Goal: Information Seeking & Learning: Learn about a topic

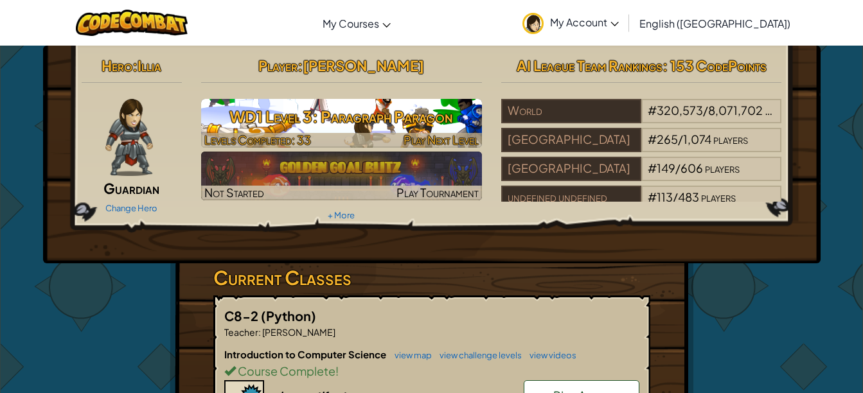
click at [360, 104] on h3 "WD1 Level 3: Paragraph Paragon" at bounding box center [341, 116] width 281 height 29
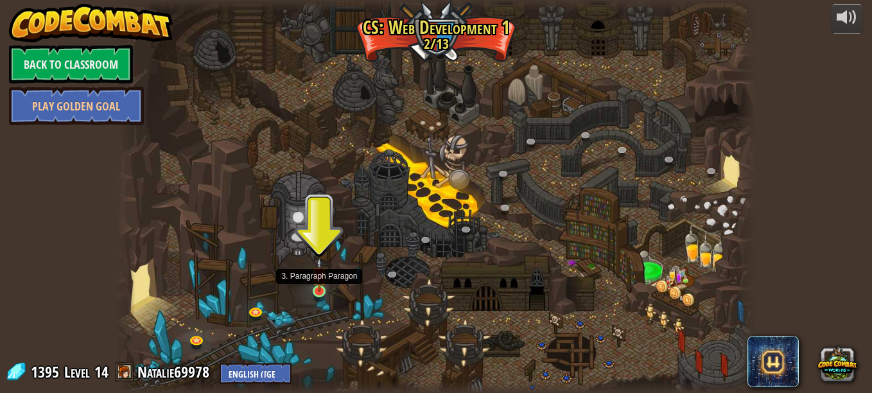
click at [320, 292] on img at bounding box center [319, 275] width 15 height 35
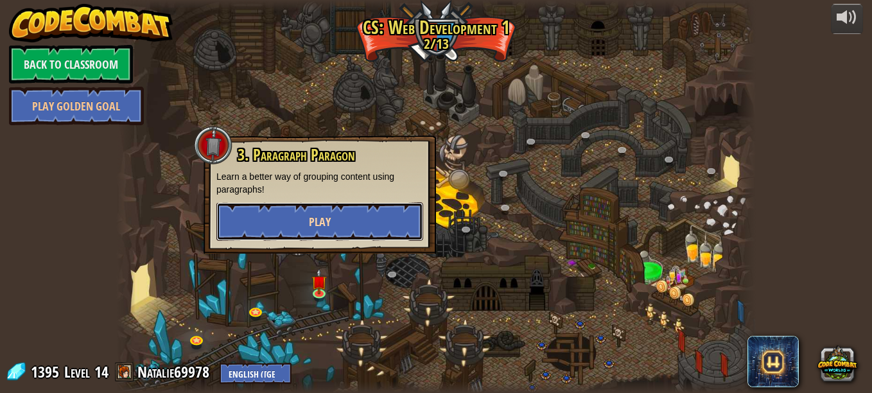
click at [325, 229] on span "Play" at bounding box center [320, 222] width 22 height 16
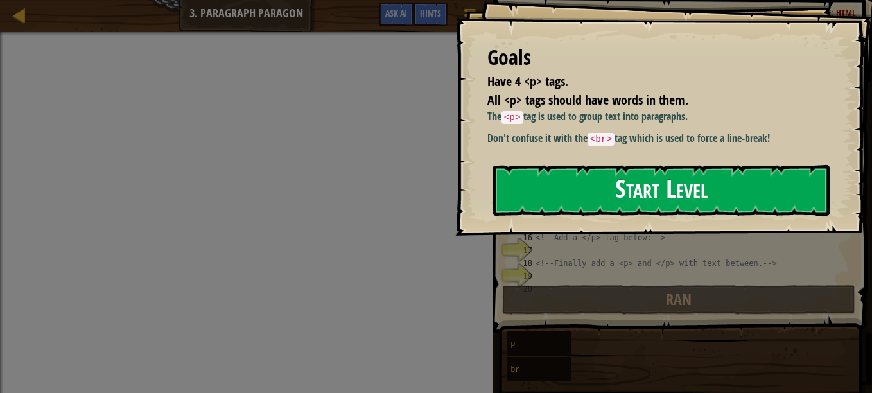
click at [541, 190] on button "Start Level" at bounding box center [661, 190] width 337 height 51
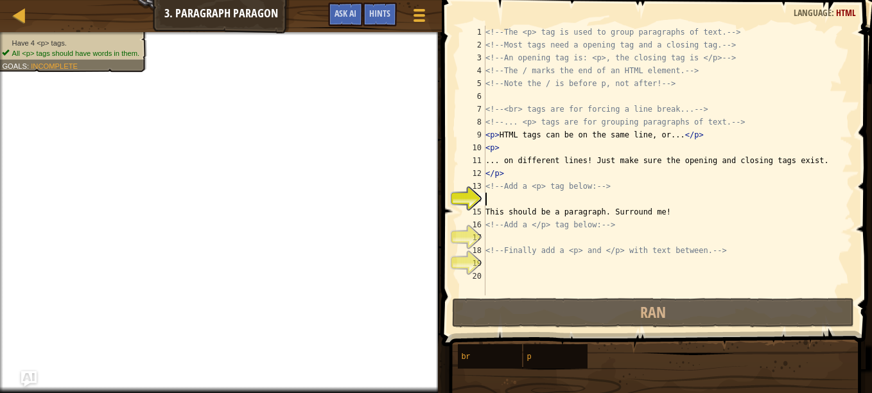
scroll to position [6, 0]
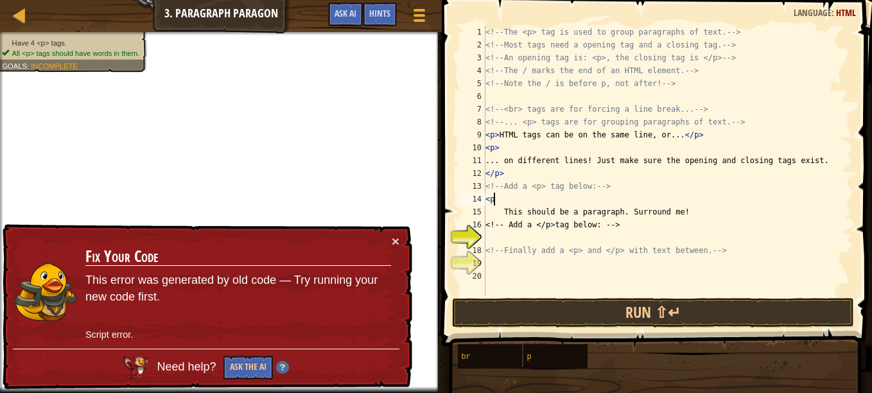
type textarea "<p>"
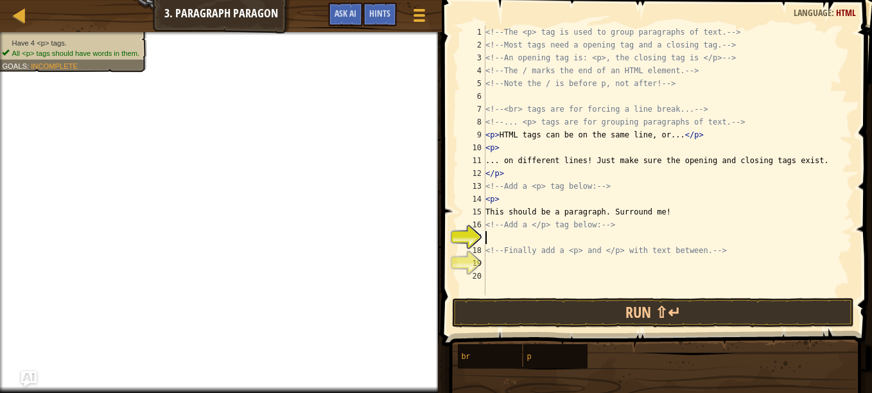
click at [534, 236] on div "<!-- The <p> tag is used to group paragraphs of text. --> <!-- Most tags need a…" at bounding box center [668, 173] width 370 height 295
type textarea "<p>"
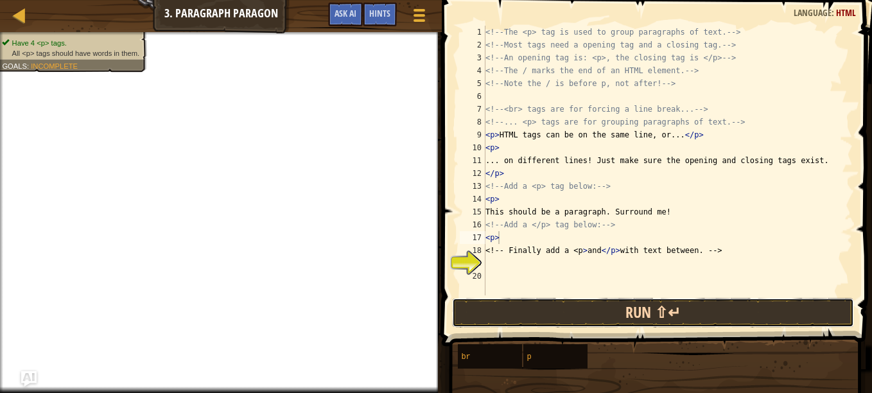
click at [708, 316] on button "Run ⇧↵" at bounding box center [653, 313] width 403 height 30
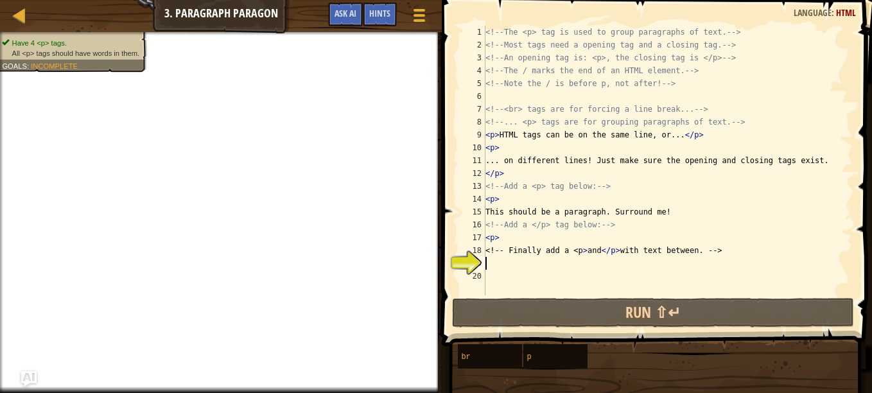
click at [492, 266] on div "<!-- The <p> tag is used to group paragraphs of text. --> <!-- Most tags need a…" at bounding box center [668, 173] width 370 height 295
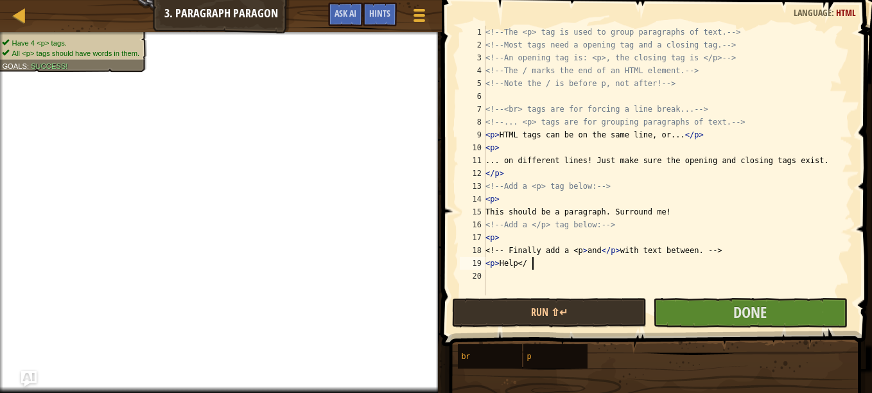
scroll to position [6, 4]
type textarea "<p> Help </p>"
click at [706, 315] on button "Done" at bounding box center [750, 313] width 195 height 30
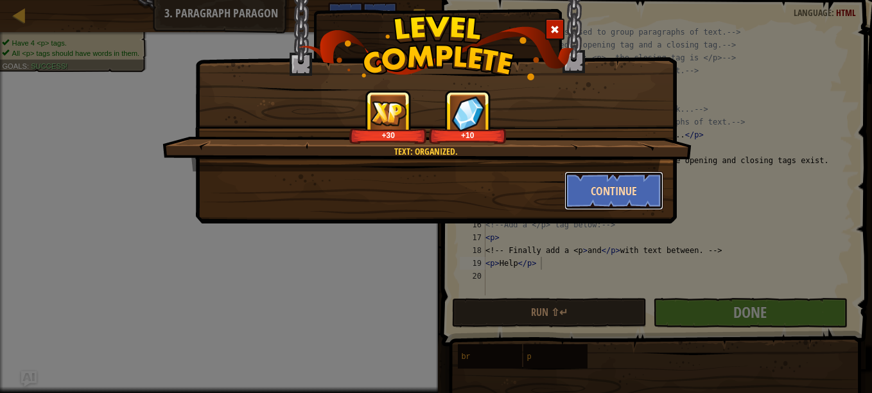
click at [595, 182] on button "Continue" at bounding box center [615, 190] width 100 height 39
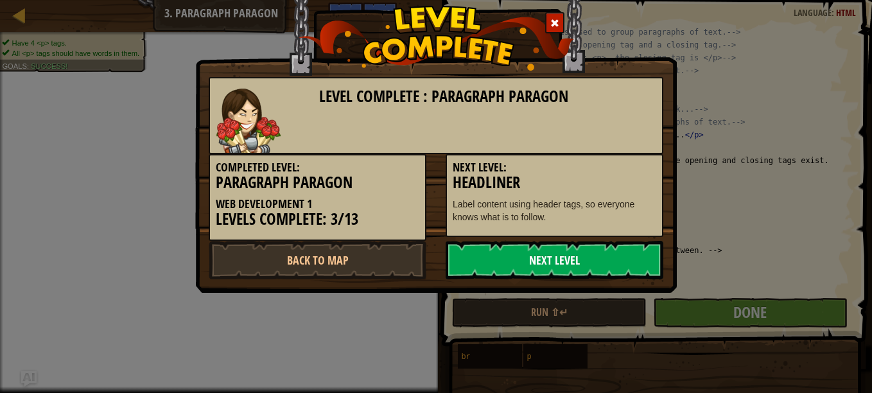
click at [551, 258] on link "Next Level" at bounding box center [555, 260] width 218 height 39
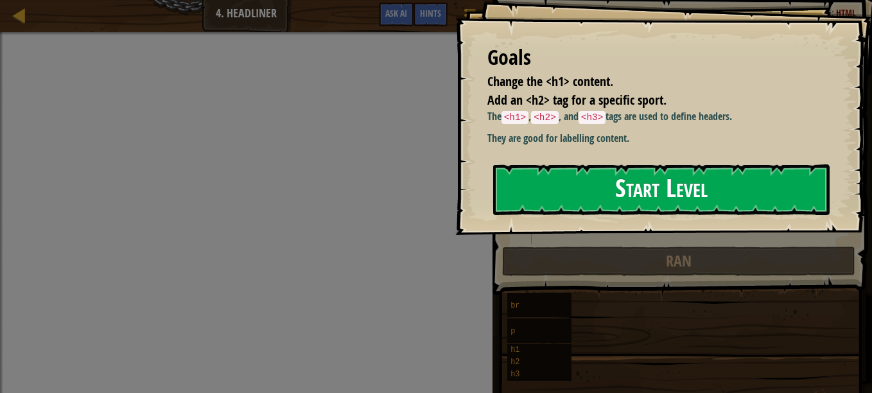
click at [556, 184] on button "Start Level" at bounding box center [661, 189] width 337 height 51
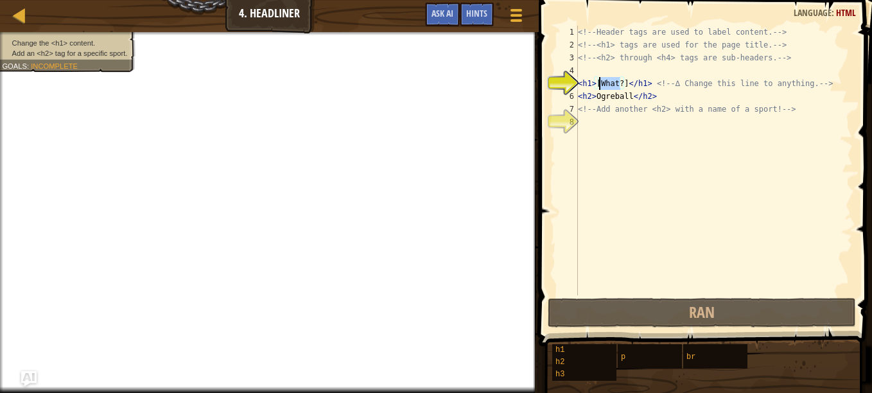
drag, startPoint x: 620, startPoint y: 83, endPoint x: 599, endPoint y: 86, distance: 21.4
click at [599, 86] on div "<!-- Header tags are used to label content. --> <!-- <h1> tags are used for the…" at bounding box center [714, 173] width 277 height 295
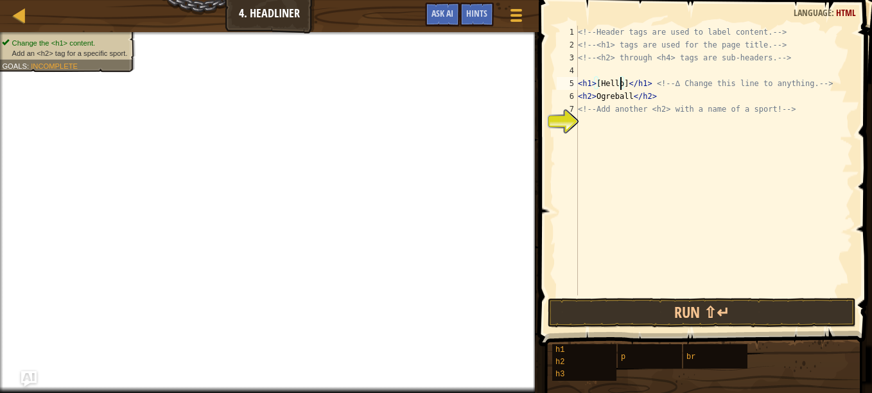
scroll to position [6, 4]
click at [630, 101] on div "<!-- Header tags are used to label content. --> <!-- <h1> tags are used for the…" at bounding box center [714, 173] width 277 height 295
click at [792, 110] on div "<!-- Header tags are used to label content. --> <!-- <h1> tags are used for the…" at bounding box center [714, 173] width 277 height 295
type textarea "<!-- Add another <h2> with a name of a sport! -->"
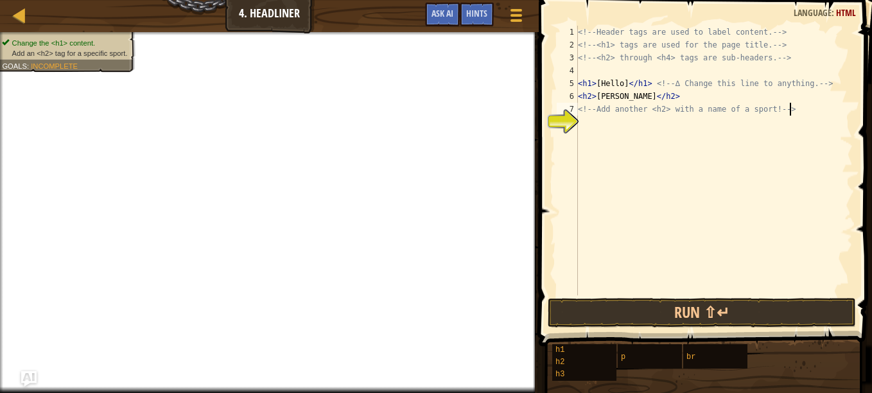
click at [599, 125] on div "<!-- Header tags are used to label content. --> <!-- <h1> tags are used for the…" at bounding box center [714, 173] width 277 height 295
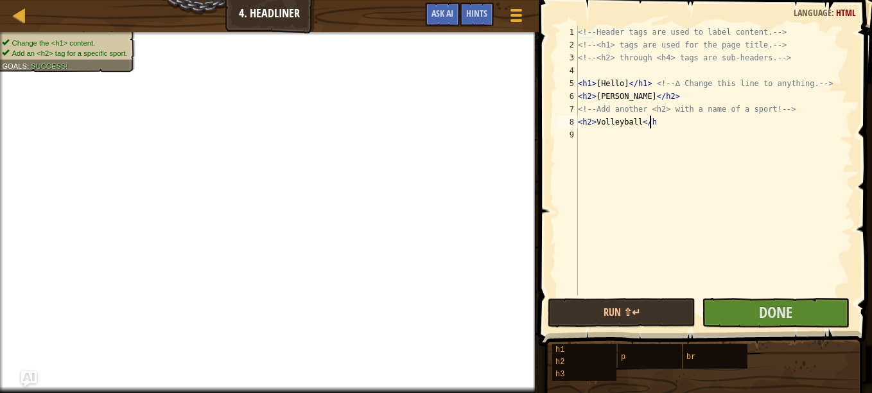
scroll to position [6, 6]
type textarea "<h2>Volleyball</h2>"
click at [791, 319] on span "Done" at bounding box center [775, 312] width 33 height 21
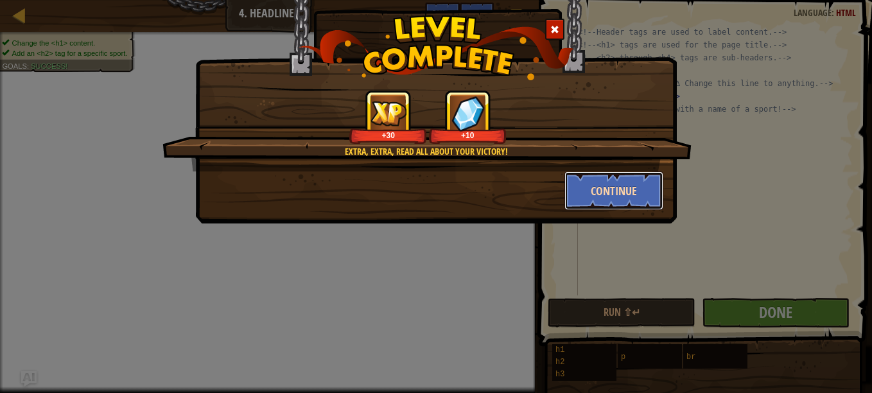
click at [597, 202] on button "Continue" at bounding box center [615, 190] width 100 height 39
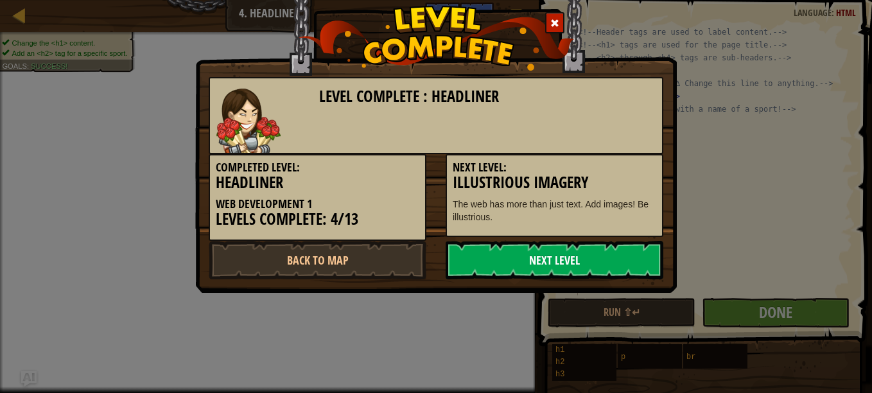
click at [469, 260] on link "Next Level" at bounding box center [555, 260] width 218 height 39
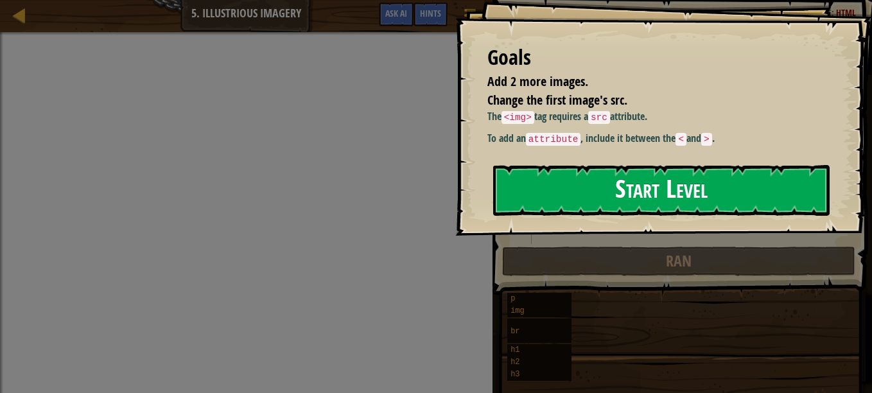
click at [543, 196] on button "Start Level" at bounding box center [661, 190] width 337 height 51
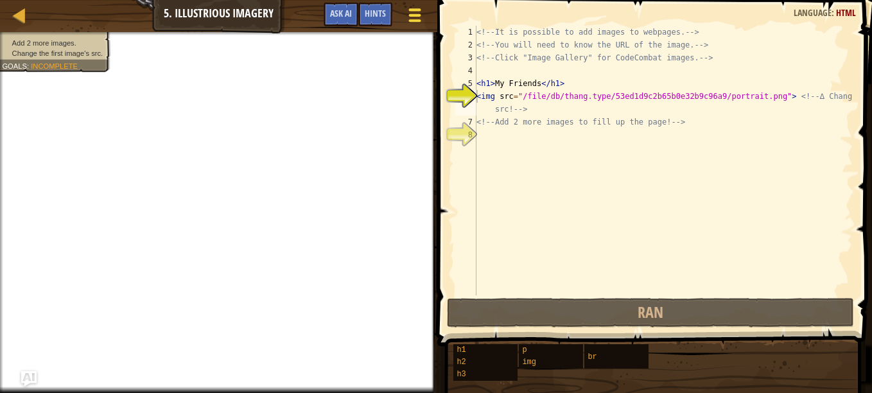
click at [417, 24] on div at bounding box center [414, 15] width 17 height 19
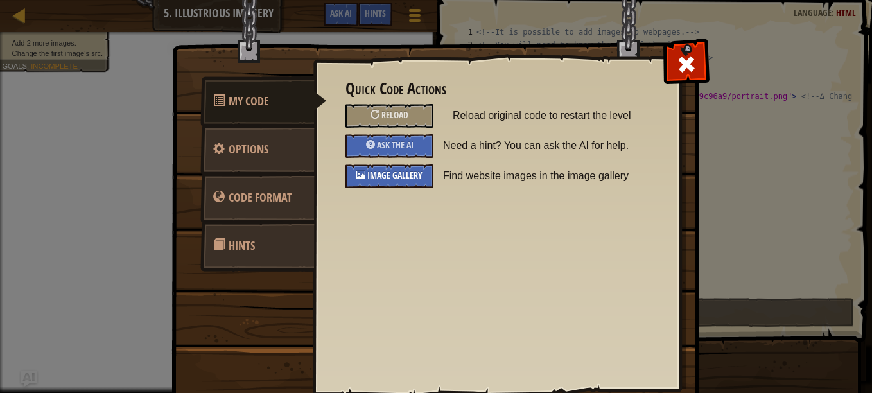
click at [403, 175] on span "Image Gallery" at bounding box center [394, 175] width 55 height 12
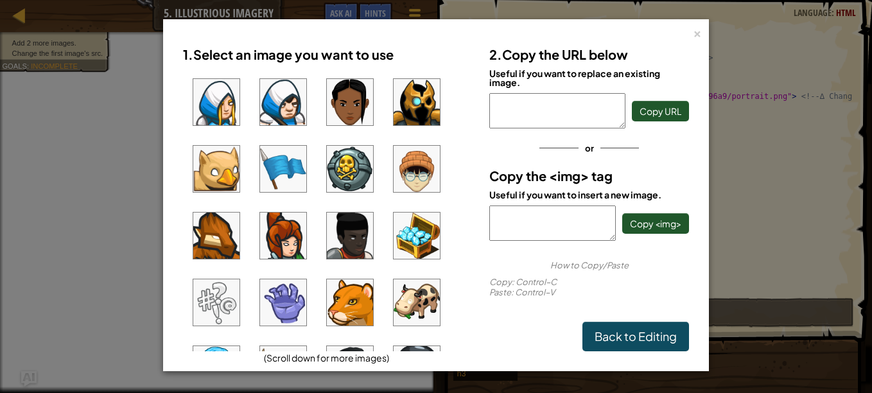
click at [346, 305] on img at bounding box center [350, 302] width 46 height 46
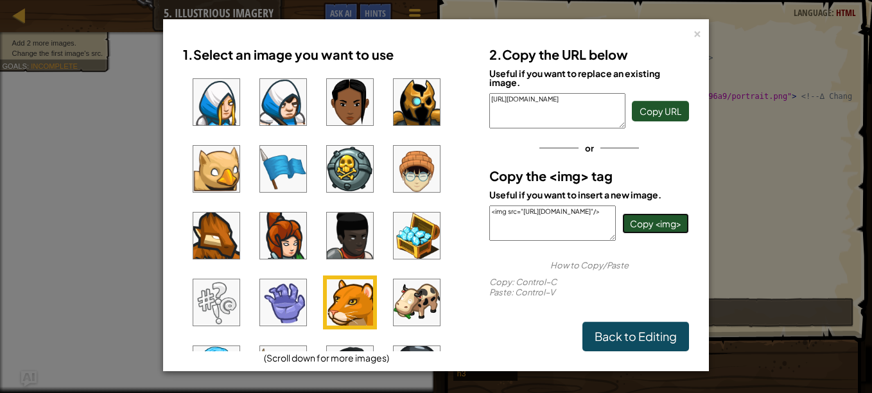
click at [668, 230] on button "Copy <img>" at bounding box center [655, 223] width 67 height 21
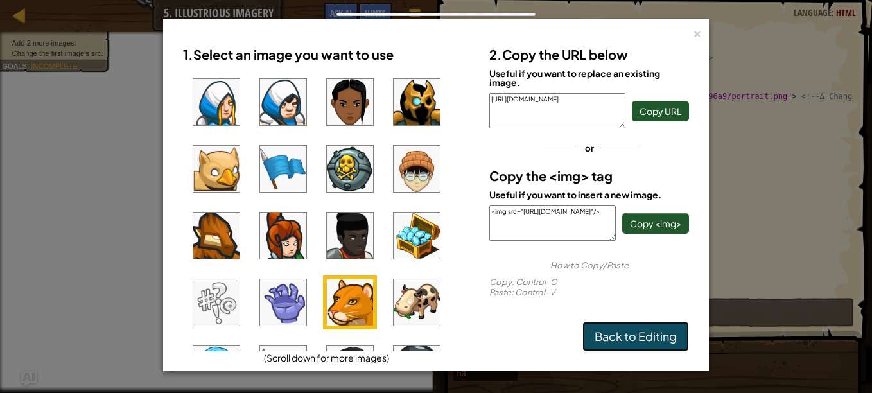
drag, startPoint x: 627, startPoint y: 338, endPoint x: 606, endPoint y: 333, distance: 21.0
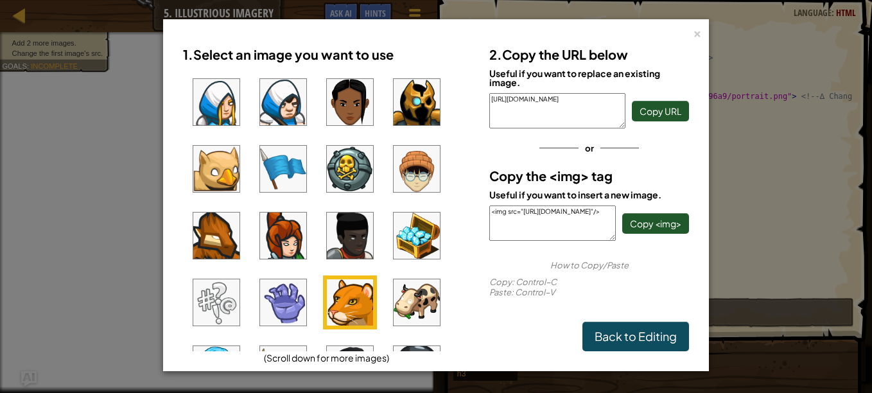
drag, startPoint x: 606, startPoint y: 333, endPoint x: 790, endPoint y: 110, distance: 289.3
click at [790, 110] on div "× 1. Select an image you want to use (Scroll down for more images) 2. Copy the …" at bounding box center [436, 196] width 872 height 393
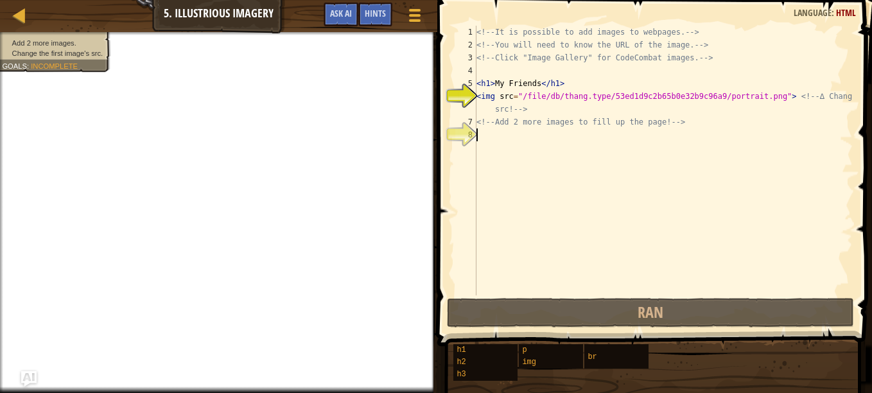
click at [489, 137] on div "<!-- It is possible to add images to webpages. --> <!-- You will need to know t…" at bounding box center [663, 173] width 379 height 295
paste textarea "<img src="[URL][DOMAIN_NAME]"/>"
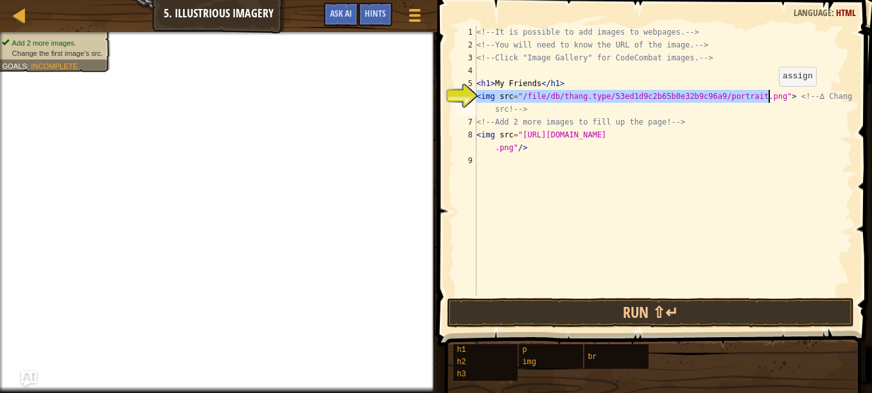
drag, startPoint x: 478, startPoint y: 96, endPoint x: 768, endPoint y: 99, distance: 290.3
click at [768, 99] on div "<!-- It is possible to add images to webpages. --> <!-- You will need to know t…" at bounding box center [663, 173] width 379 height 295
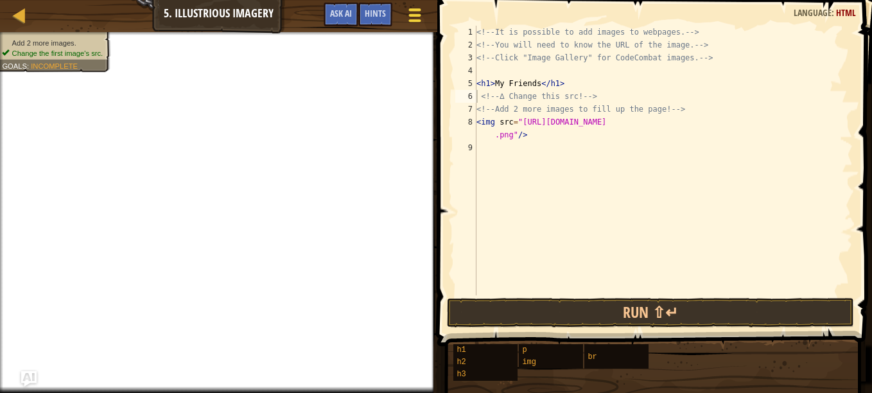
click at [418, 22] on div at bounding box center [414, 15] width 17 height 19
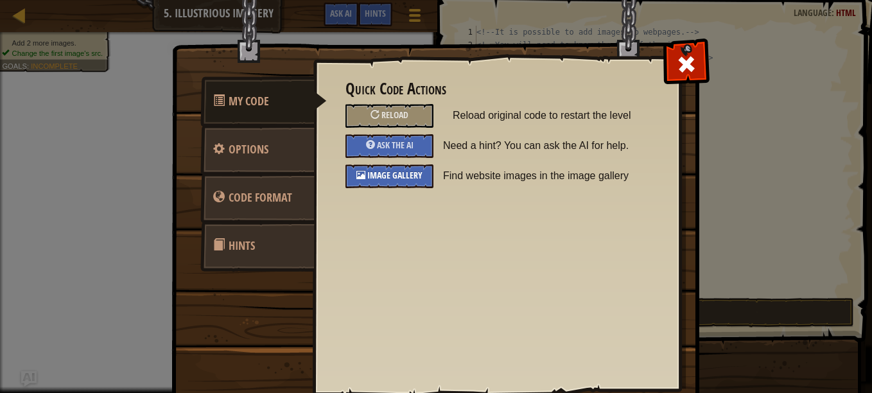
click at [396, 175] on span "Image Gallery" at bounding box center [394, 175] width 55 height 12
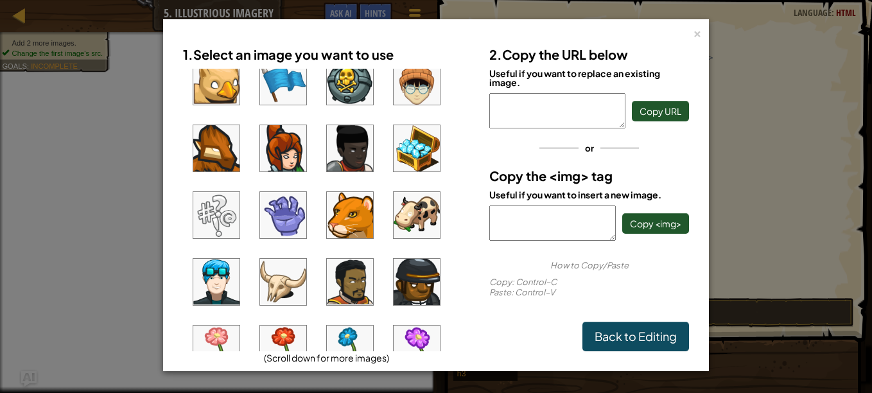
scroll to position [88, 0]
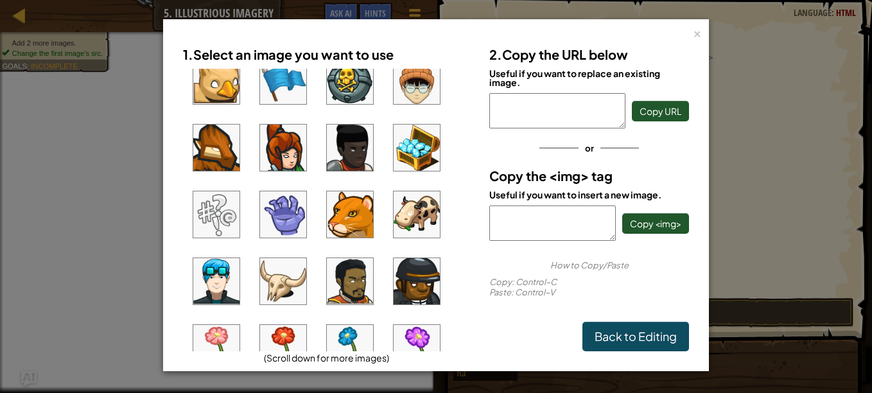
click at [405, 234] on img at bounding box center [417, 214] width 46 height 46
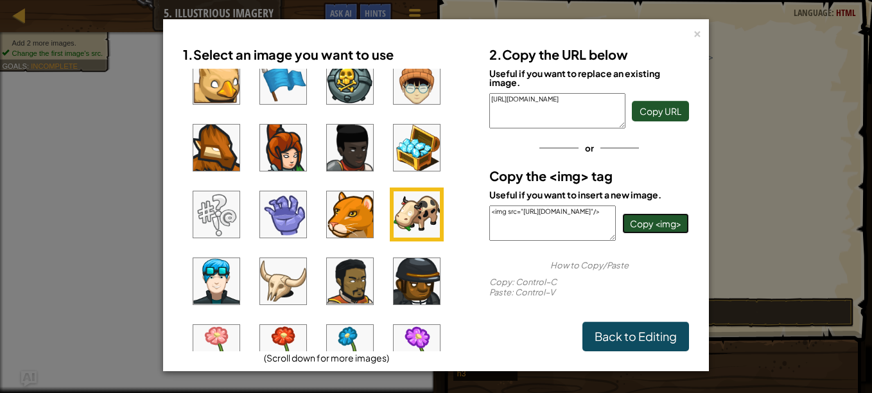
click at [662, 227] on span "Copy <img>" at bounding box center [655, 224] width 51 height 12
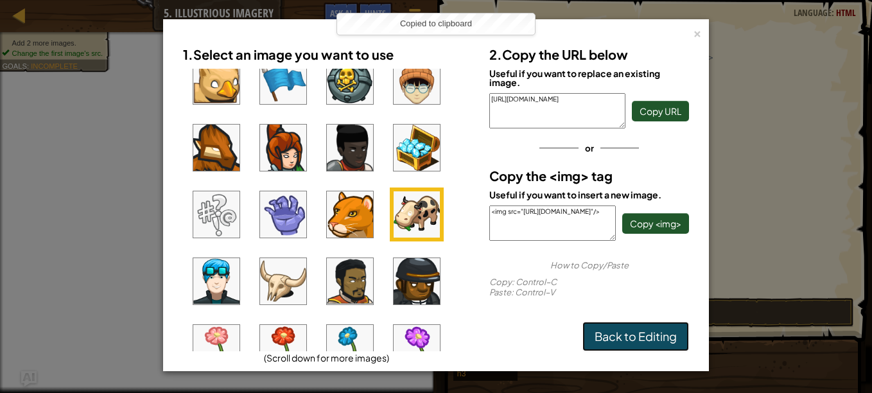
click at [646, 332] on link "Back to Editing" at bounding box center [636, 337] width 107 height 30
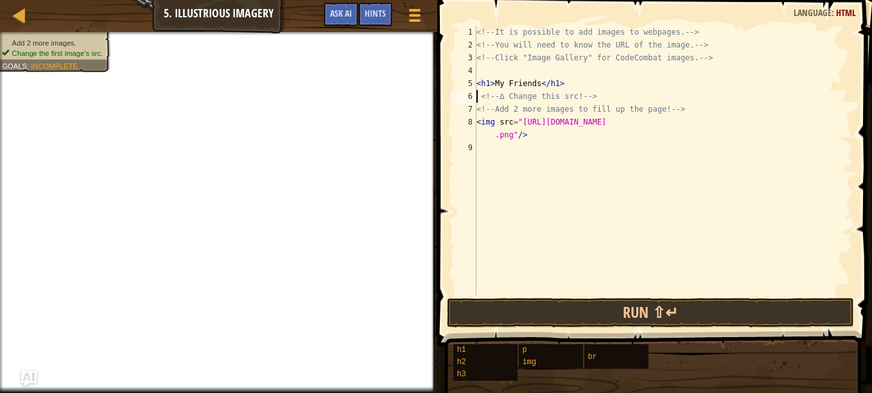
paste textarea "<img src="[URL][DOMAIN_NAME]"/>"
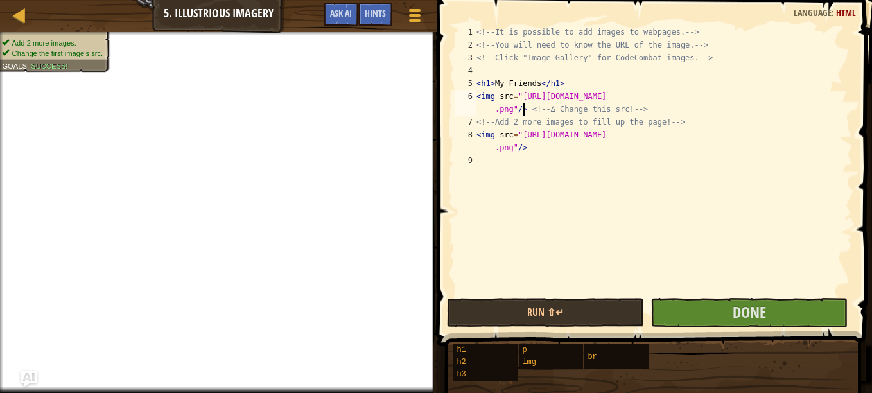
click at [532, 154] on div "<!-- It is possible to add images to webpages. --> <!-- You will need to know t…" at bounding box center [663, 173] width 379 height 295
type textarea "<img src="[URL][DOMAIN_NAME]"/>"
click at [409, 3] on button "Game Menu" at bounding box center [415, 17] width 34 height 31
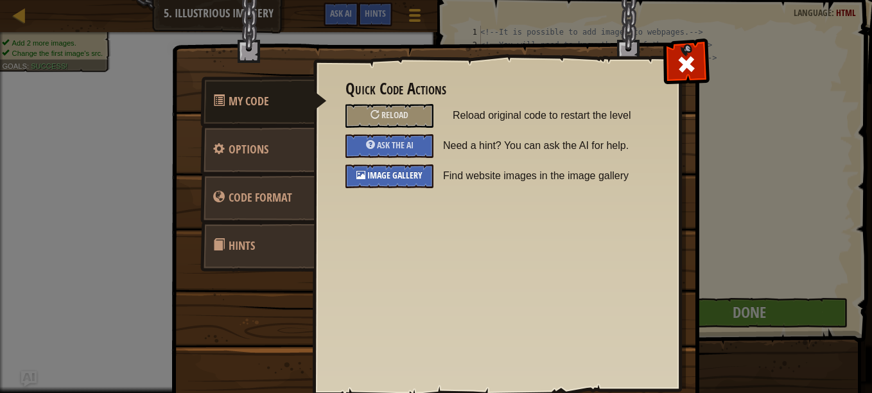
click at [394, 170] on span "Image Gallery" at bounding box center [394, 175] width 55 height 12
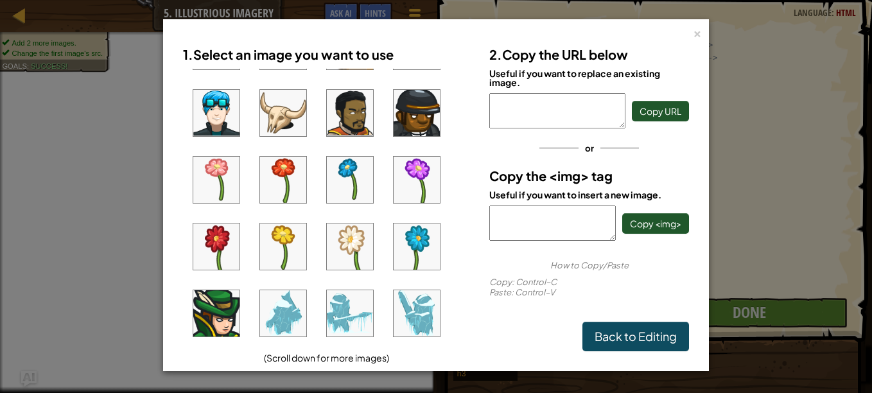
scroll to position [258, 0]
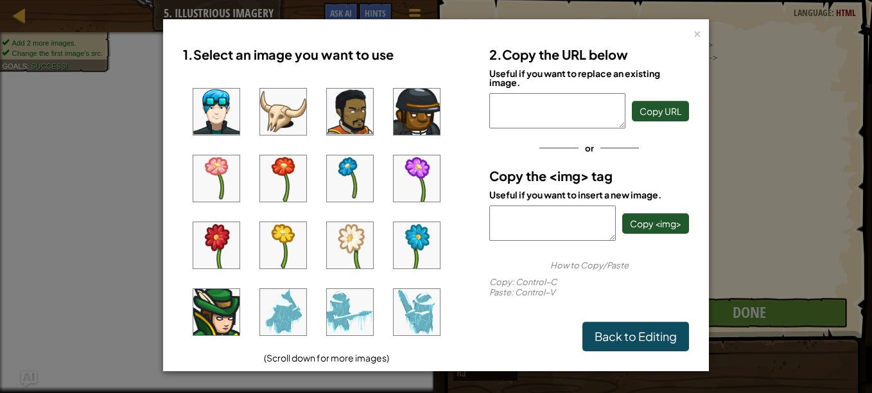
click at [407, 236] on img at bounding box center [417, 245] width 46 height 46
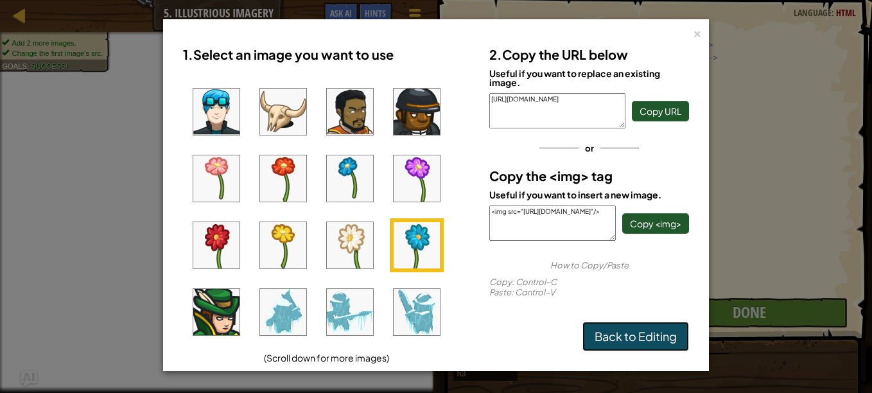
click at [622, 342] on link "Back to Editing" at bounding box center [636, 337] width 107 height 30
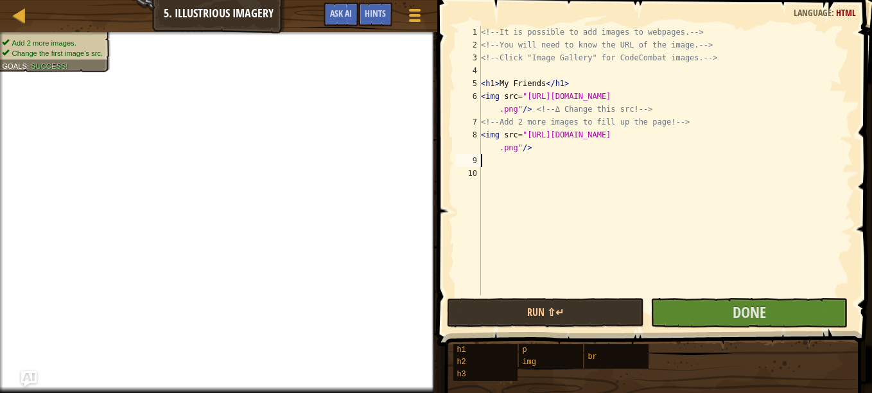
paste textarea "<img src="[URL][DOMAIN_NAME]"/>"
type textarea "<img src="[URL][DOMAIN_NAME]"/>"
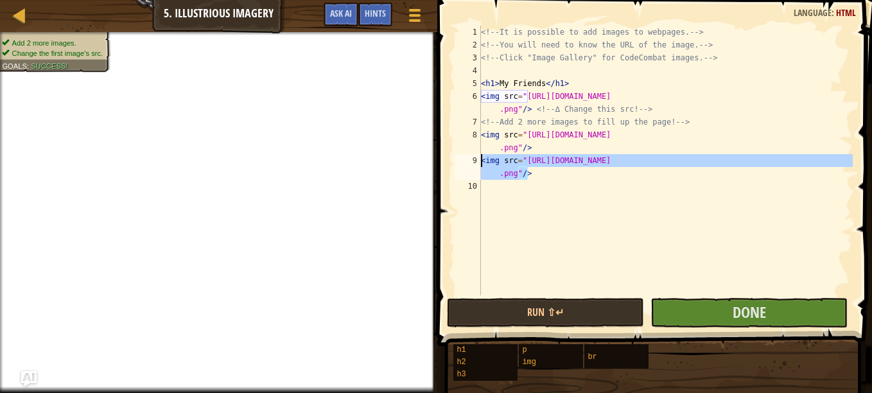
drag, startPoint x: 535, startPoint y: 173, endPoint x: 444, endPoint y: 158, distance: 91.8
click at [444, 158] on div "<img src="[URL][DOMAIN_NAME]"/> 1 2 3 4 5 6 7 8 9 10 <!-- It is possible to add…" at bounding box center [653, 198] width 439 height 384
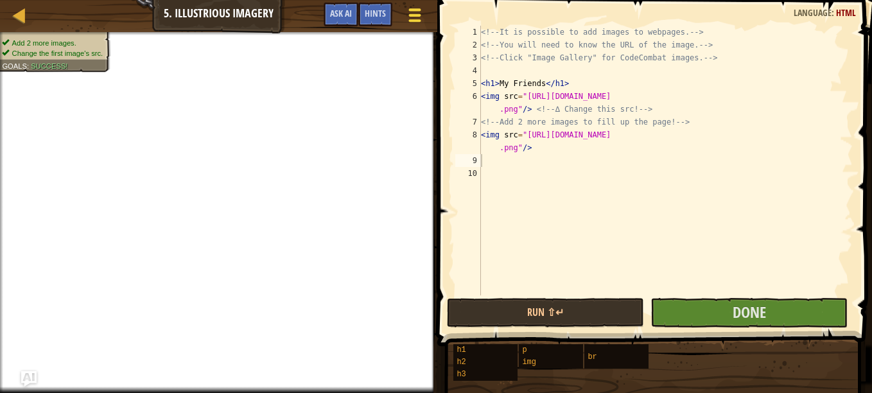
click at [416, 22] on div at bounding box center [414, 15] width 17 height 19
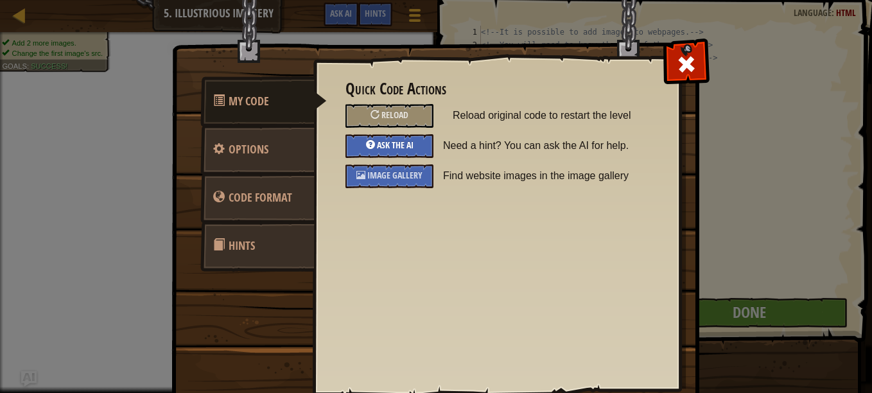
click at [358, 155] on div "Ask the AI" at bounding box center [390, 146] width 88 height 24
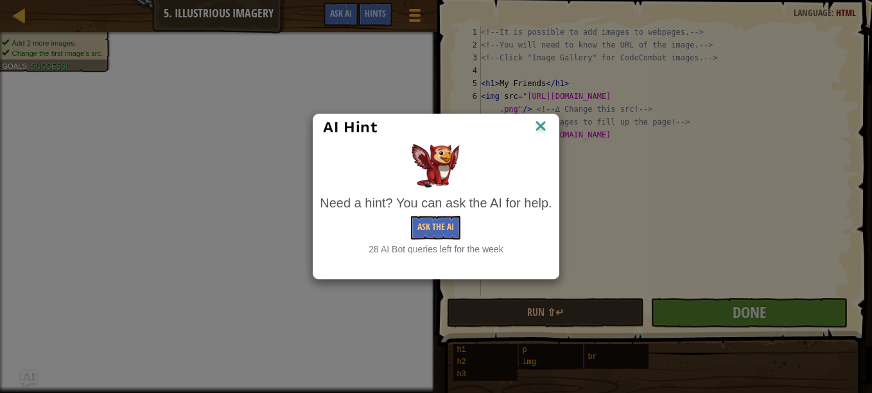
click at [542, 121] on img at bounding box center [540, 127] width 17 height 19
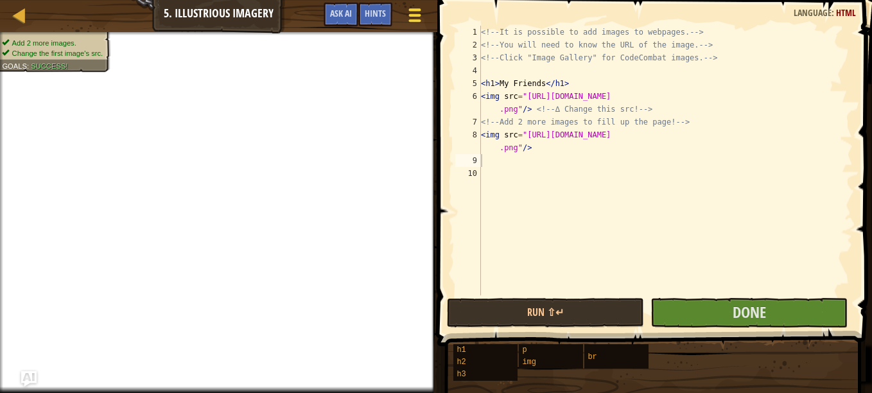
click at [416, 23] on div at bounding box center [414, 15] width 17 height 19
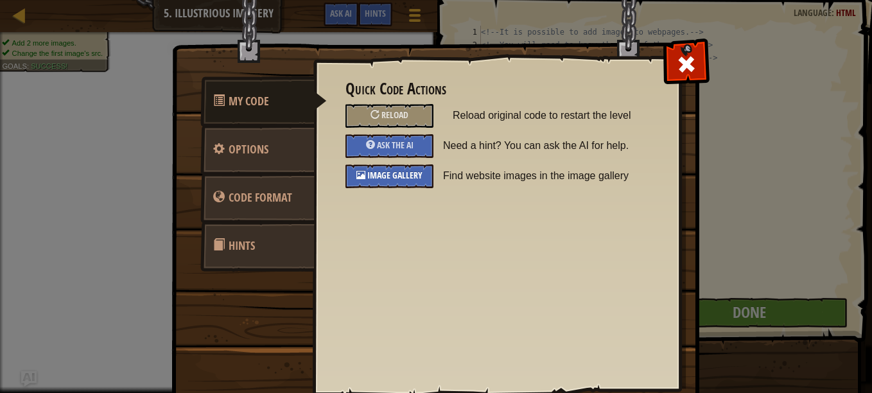
click at [389, 177] on span "Image Gallery" at bounding box center [394, 175] width 55 height 12
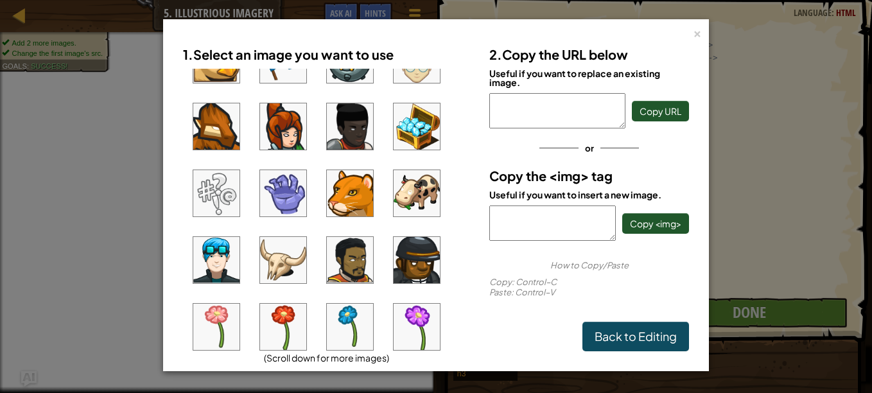
scroll to position [152, 0]
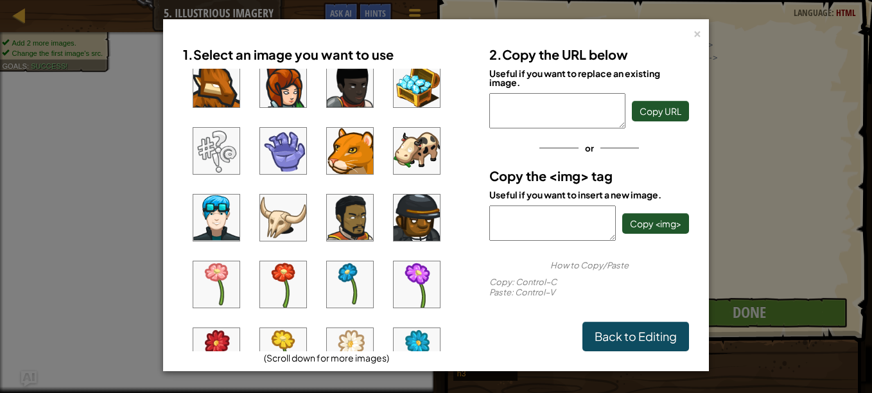
click at [416, 340] on img at bounding box center [417, 351] width 46 height 46
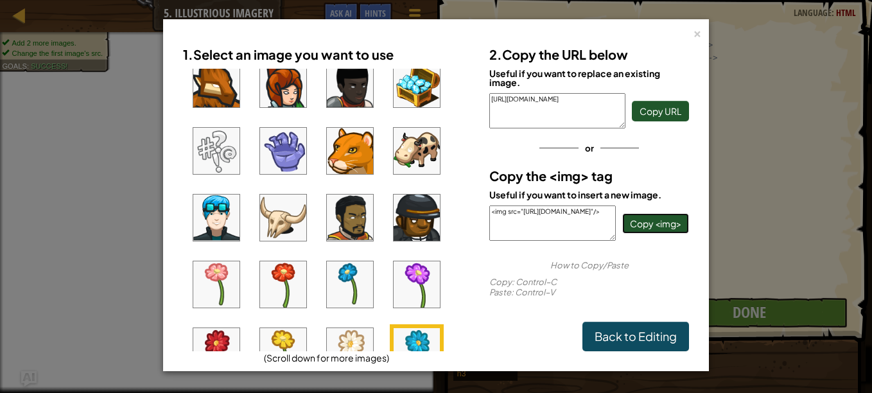
click at [672, 225] on span "Copy <img>" at bounding box center [655, 224] width 51 height 12
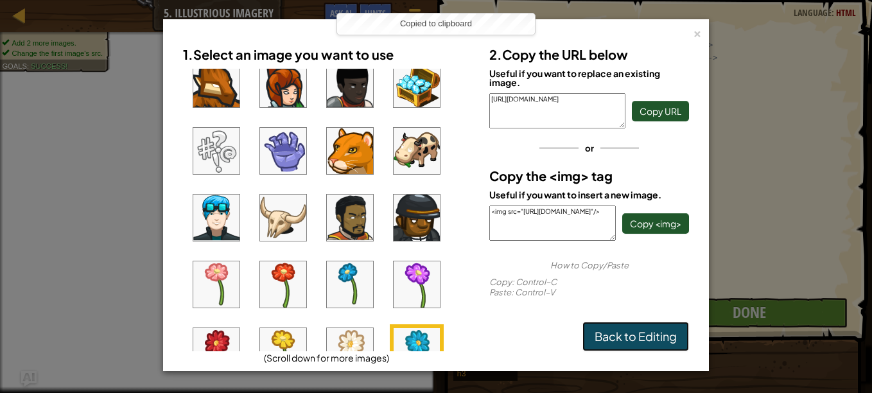
click at [614, 338] on link "Back to Editing" at bounding box center [636, 337] width 107 height 30
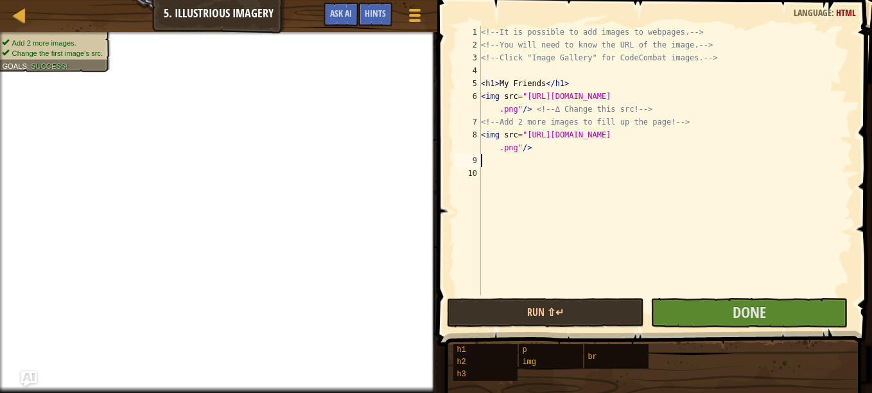
paste textarea "<img src="[URL][DOMAIN_NAME]"/>"
type textarea "<img src="[URL][DOMAIN_NAME]"/>"
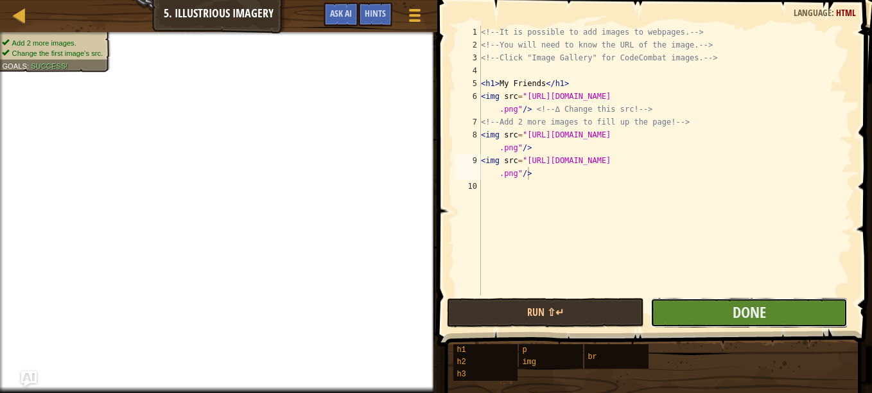
click at [716, 315] on button "Done" at bounding box center [749, 313] width 197 height 30
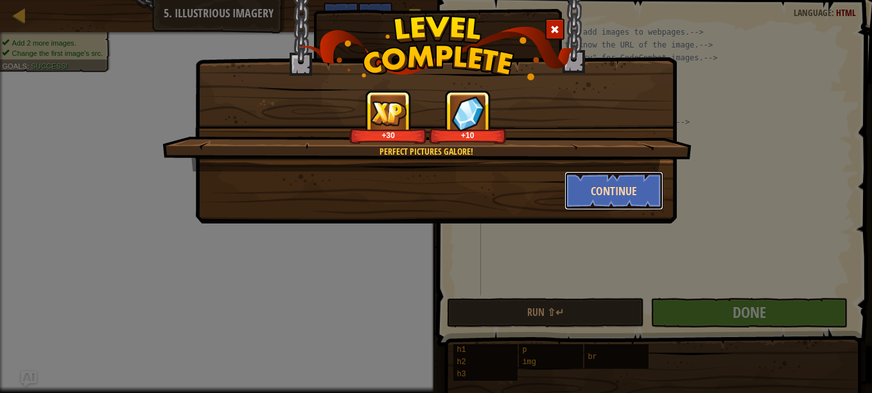
click at [611, 189] on button "Continue" at bounding box center [615, 190] width 100 height 39
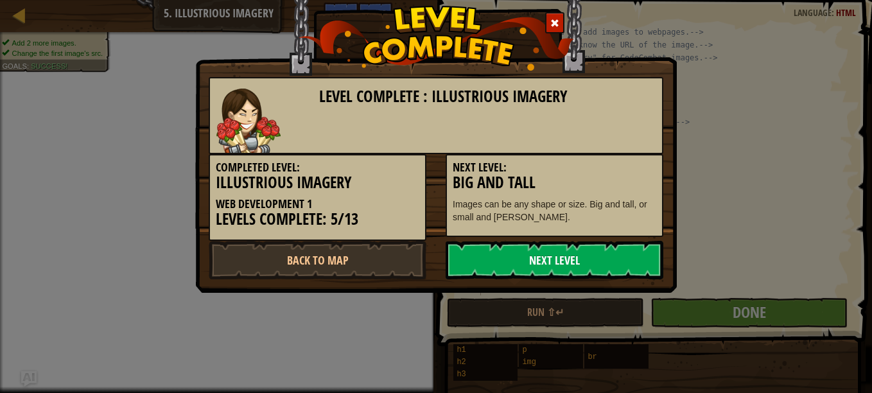
click at [556, 270] on link "Next Level" at bounding box center [555, 260] width 218 height 39
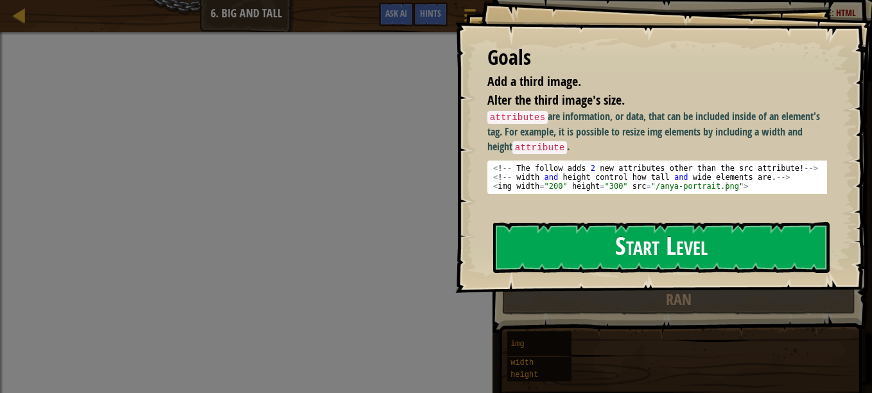
click at [619, 264] on button "Start Level" at bounding box center [661, 247] width 337 height 51
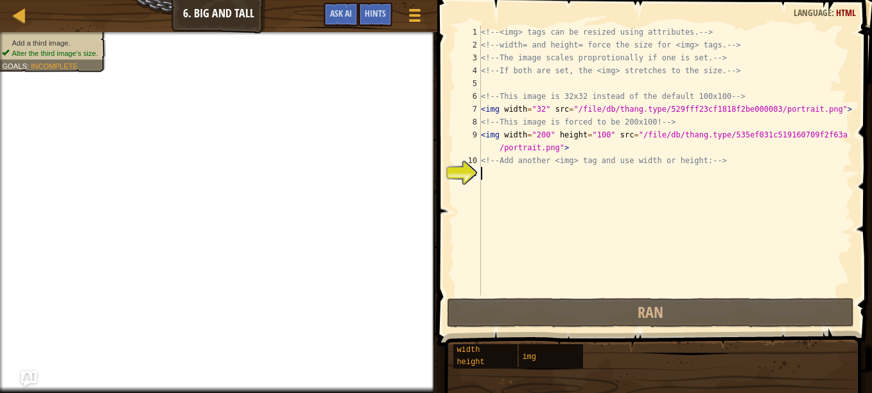
scroll to position [6, 0]
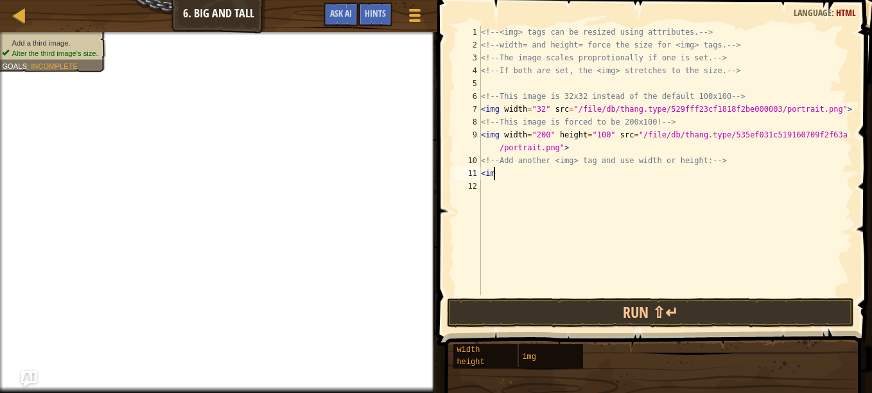
type textarea "<img"
type textarea "."
click at [422, 15] on div at bounding box center [414, 15] width 17 height 19
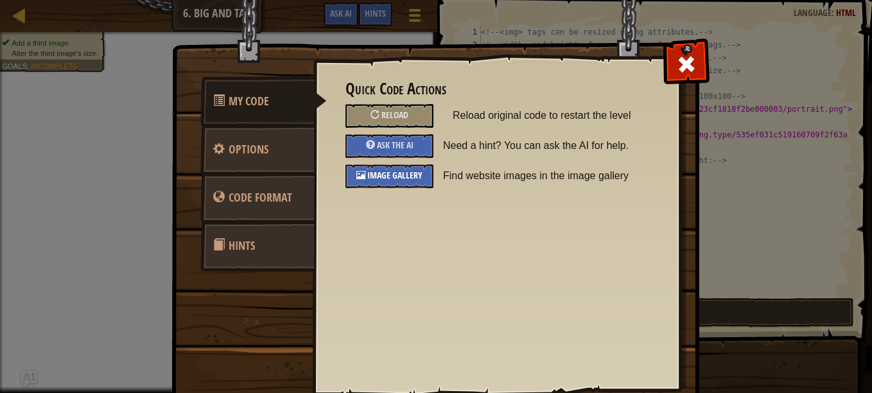
click at [381, 179] on span "Image Gallery" at bounding box center [394, 175] width 55 height 12
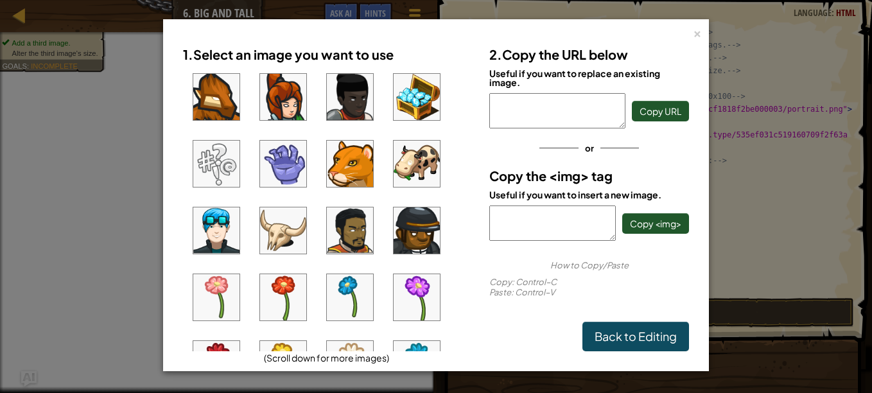
scroll to position [0, 0]
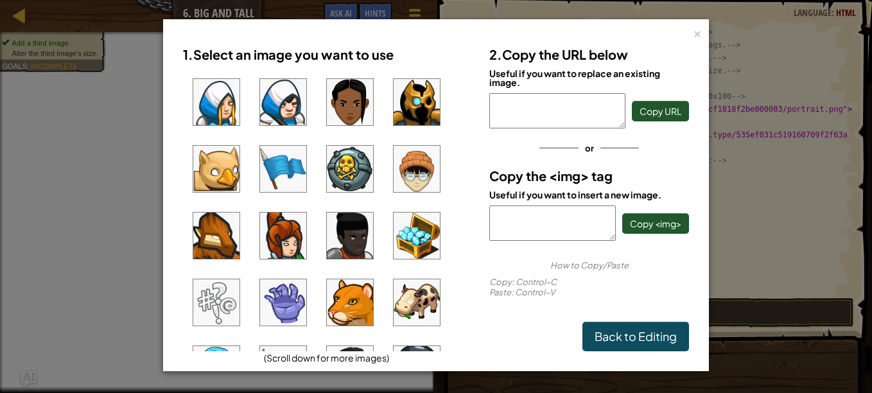
click at [419, 245] on img at bounding box center [417, 236] width 46 height 46
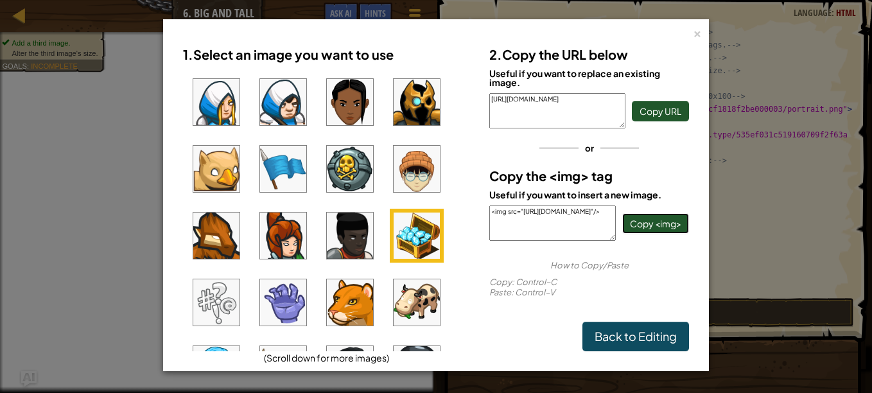
click at [649, 220] on span "Copy <img>" at bounding box center [655, 224] width 51 height 12
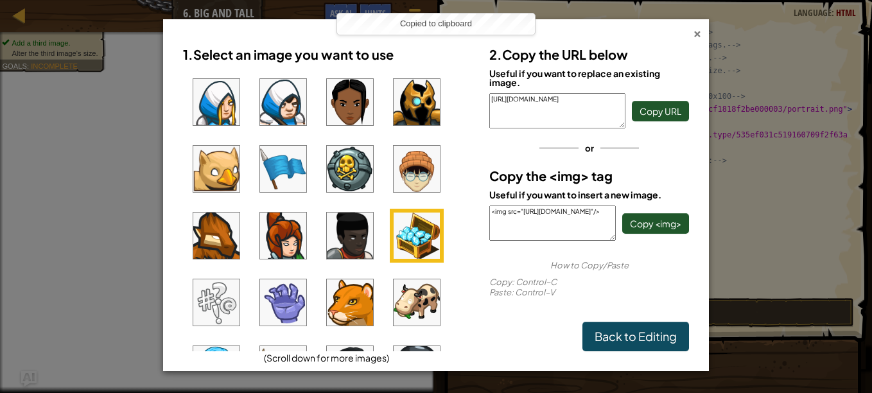
click at [698, 34] on div "×" at bounding box center [697, 31] width 9 height 13
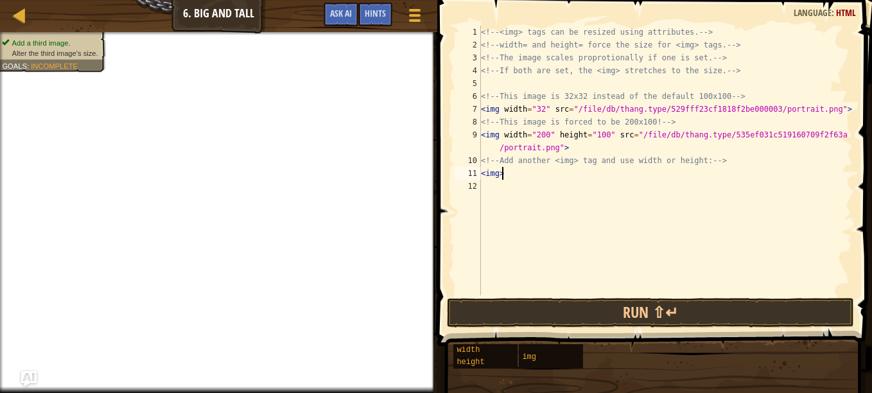
paste textarea "<img src="[URL][DOMAIN_NAME]"/>"
type textarea "<img><img src="[URL][DOMAIN_NAME]"/>"
drag, startPoint x: 588, startPoint y: 197, endPoint x: 492, endPoint y: 186, distance: 96.9
drag, startPoint x: 492, startPoint y: 186, endPoint x: 599, endPoint y: 187, distance: 107.3
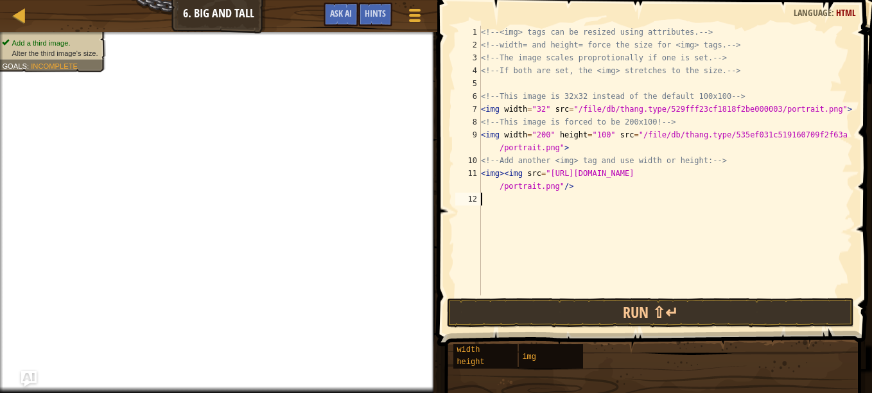
click at [599, 187] on div "<!-- <img> tags can be resized using attributes. --> <!-- width= and height= fo…" at bounding box center [666, 173] width 374 height 295
type textarea "<img><img src="[URL][DOMAIN_NAME]"/>"
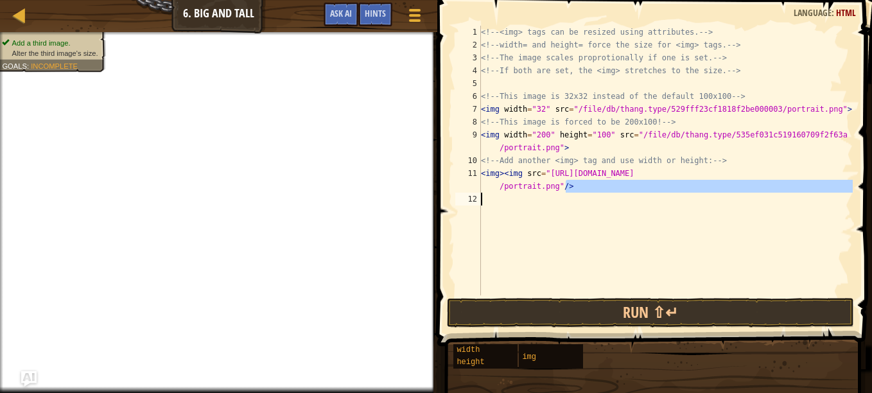
drag, startPoint x: 582, startPoint y: 184, endPoint x: 491, endPoint y: 192, distance: 91.6
click at [491, 192] on div "<!-- <img> tags can be resized using attributes. --> <!-- width= and height= fo…" at bounding box center [666, 173] width 374 height 295
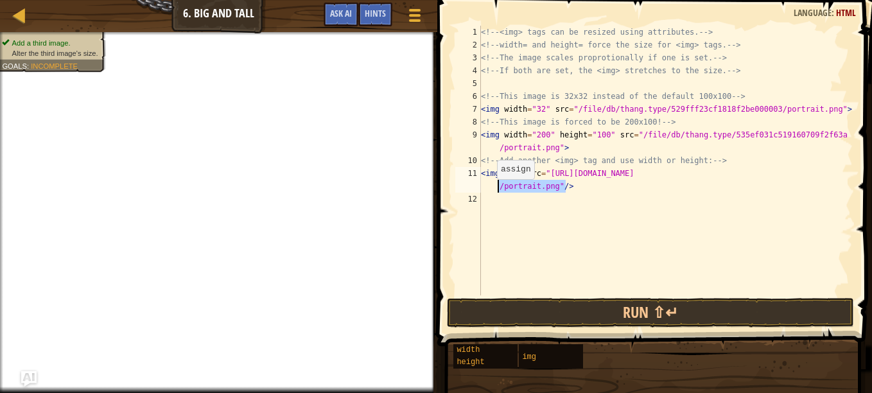
click at [491, 192] on div "<!-- <img> tags can be resized using attributes. --> <!-- width= and height= fo…" at bounding box center [666, 161] width 374 height 270
click at [516, 225] on div "<!-- <img> tags can be resized using attributes. --> <!-- width= and height= fo…" at bounding box center [666, 173] width 374 height 295
click at [502, 171] on div "<!-- <img> tags can be resized using attributes. --> <!-- width= and height= fo…" at bounding box center [666, 173] width 374 height 295
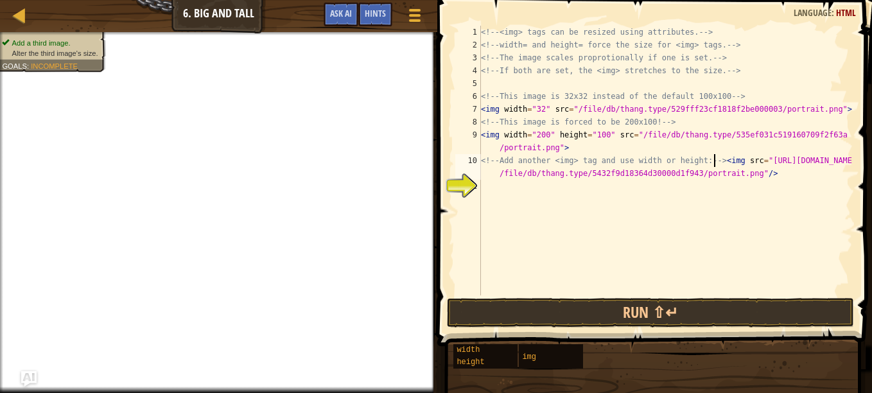
type textarea "<img src="[URL][DOMAIN_NAME]"/>"
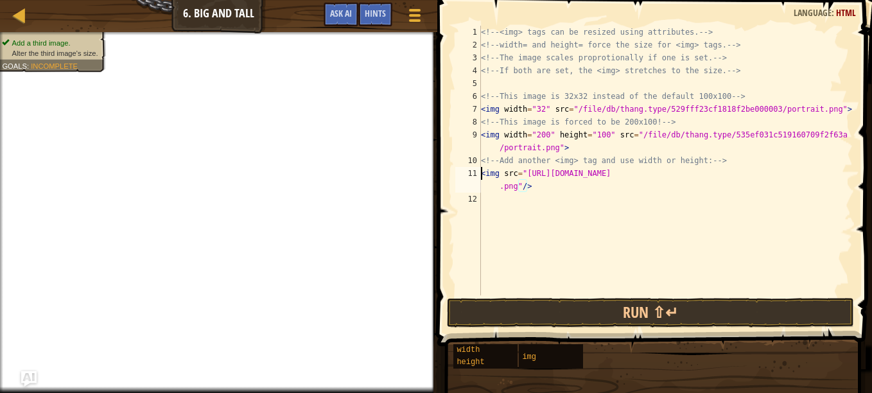
click at [498, 173] on div "<!-- <img> tags can be resized using attributes. --> <!-- width= and height= fo…" at bounding box center [666, 173] width 374 height 295
click at [523, 190] on div "<!-- <img> tags can be resized using attributes. --> <!-- width= and height= fo…" at bounding box center [666, 173] width 374 height 295
click at [541, 193] on div "<!-- <img> tags can be resized using attributes. --> <!-- width= and height= fo…" at bounding box center [666, 173] width 374 height 295
click at [514, 175] on div "<!-- <img> tags can be resized using attributes. --> <!-- width= and height= fo…" at bounding box center [666, 173] width 374 height 295
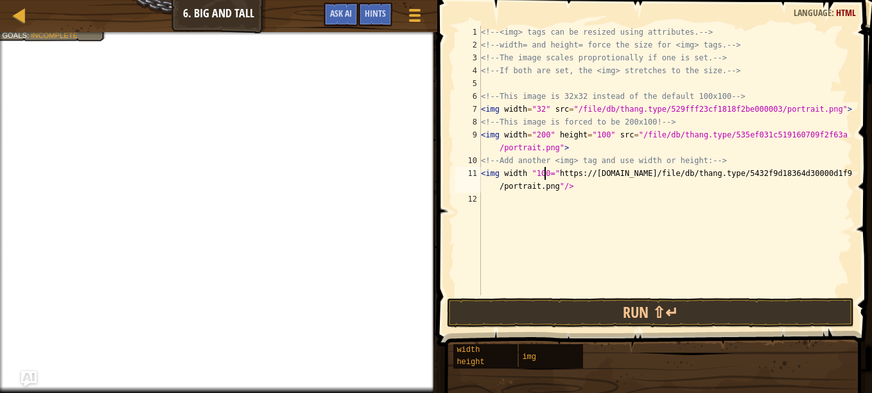
scroll to position [6, 5]
click at [551, 179] on div "<!-- <img> tags can be resized using attributes. --> <!-- width= and height= fo…" at bounding box center [666, 173] width 374 height 295
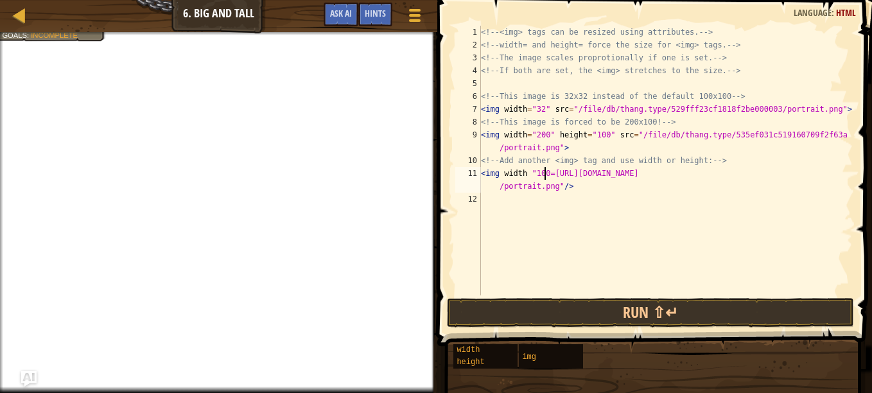
click at [543, 173] on div "<!-- <img> tags can be resized using attributes. --> <!-- width= and height= fo…" at bounding box center [666, 173] width 374 height 295
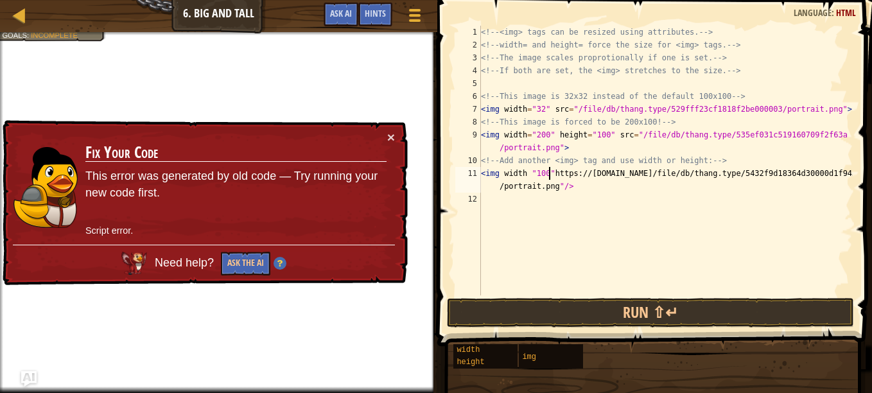
click at [522, 175] on div "<!-- <img> tags can be resized using attributes. --> <!-- width= and height= fo…" at bounding box center [666, 173] width 374 height 295
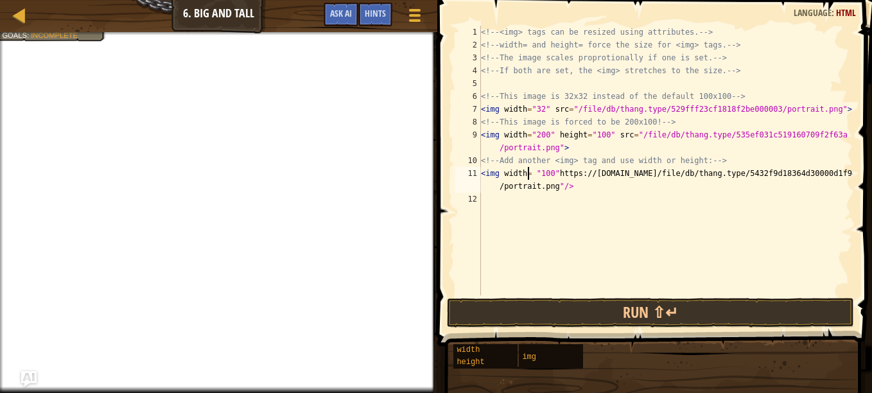
scroll to position [6, 4]
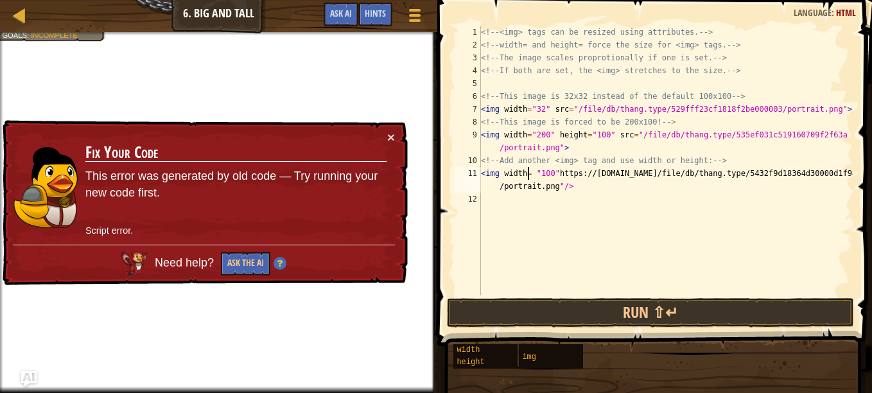
click at [523, 175] on div "<!-- <img> tags can be resized using attributes. --> <!-- width= and height= fo…" at bounding box center [666, 173] width 374 height 295
drag, startPoint x: 553, startPoint y: 174, endPoint x: 645, endPoint y: 175, distance: 91.9
click at [645, 175] on div "<!-- <img> tags can be resized using attributes. --> <!-- width= and height= fo…" at bounding box center [666, 173] width 374 height 295
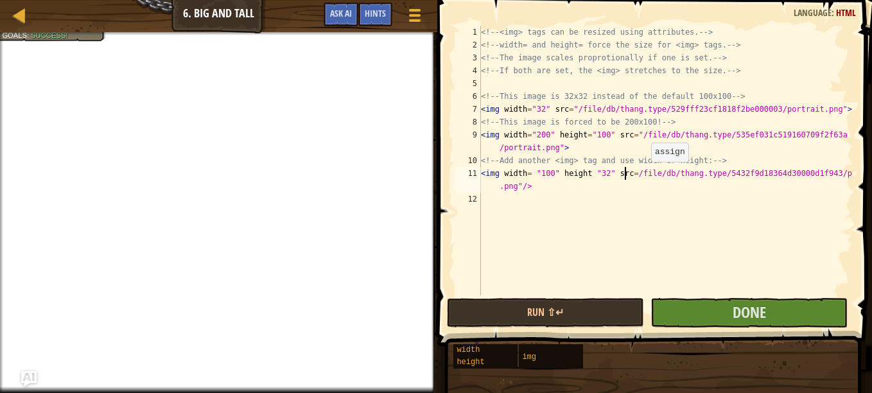
scroll to position [6, 12]
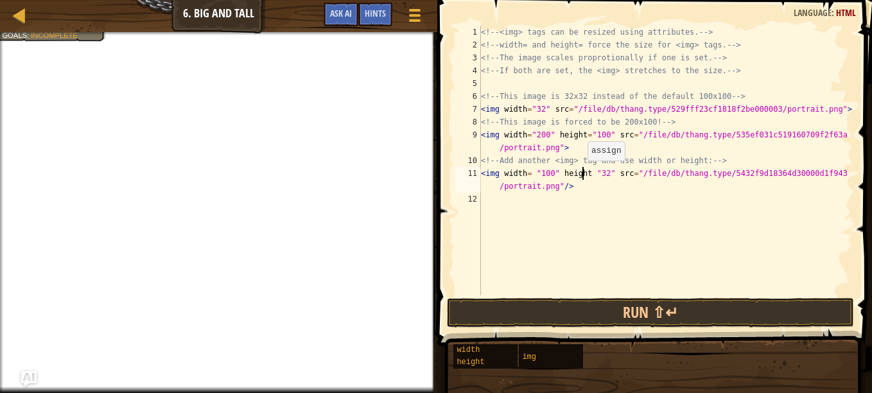
click at [581, 173] on div "<!-- <img> tags can be resized using attributes. --> <!-- width= and height= fo…" at bounding box center [666, 173] width 374 height 295
click at [615, 185] on div "<!-- <img> tags can be resized using attributes. --> <!-- width= and height= fo…" at bounding box center [666, 173] width 374 height 295
click at [601, 175] on div "<!-- <img> tags can be resized using attributes. --> <!-- width= and height= fo…" at bounding box center [666, 173] width 374 height 295
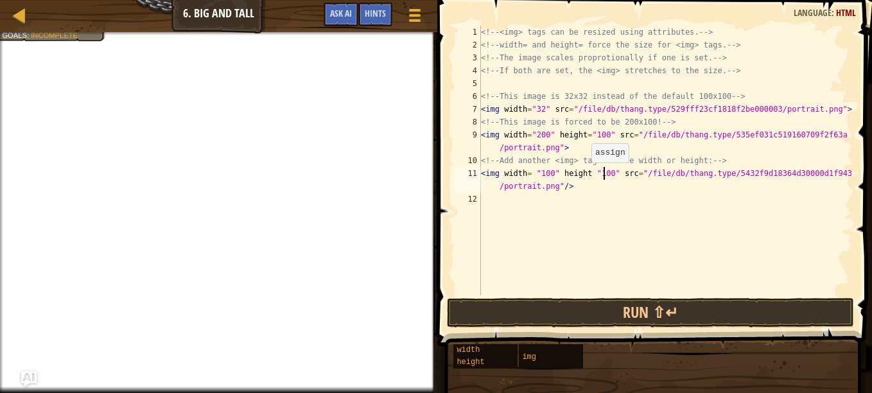
click at [584, 174] on div "<!-- <img> tags can be resized using attributes. --> <!-- width= and height= fo…" at bounding box center [666, 173] width 374 height 295
click at [655, 190] on div "<!-- <img> tags can be resized using attributes. --> <!-- width= and height= fo…" at bounding box center [666, 173] width 374 height 295
click at [639, 171] on div "<!-- <img> tags can be resized using attributes. --> <!-- width= and height= fo…" at bounding box center [666, 173] width 374 height 295
type textarea "<img width= "100" height= "100" src="/file/db/thang.type/5432f9d18364d30000d1f9…"
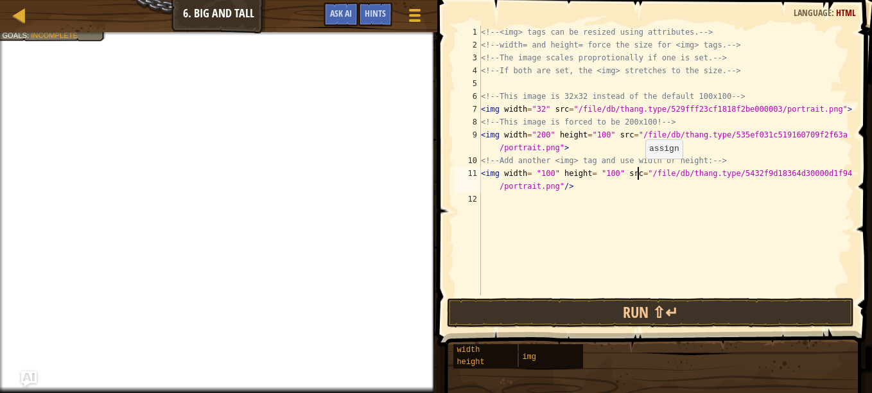
scroll to position [6, 13]
click at [611, 237] on div "<!-- <img> tags can be resized using attributes. --> <!-- width= and height= fo…" at bounding box center [666, 173] width 374 height 295
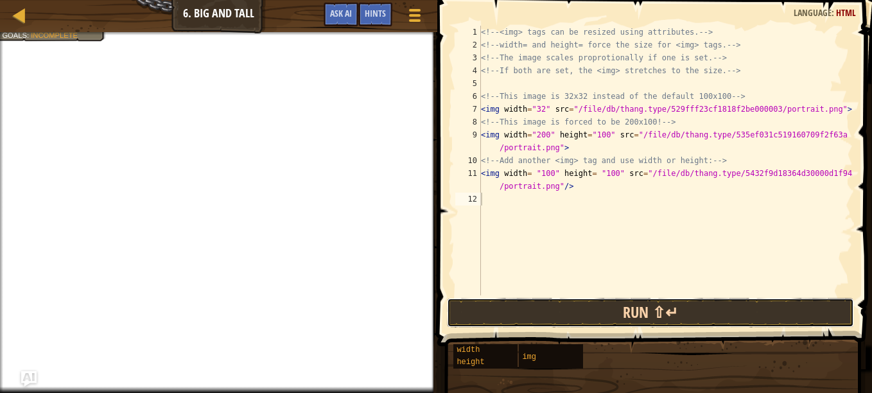
click at [644, 310] on button "Run ⇧↵" at bounding box center [650, 313] width 407 height 30
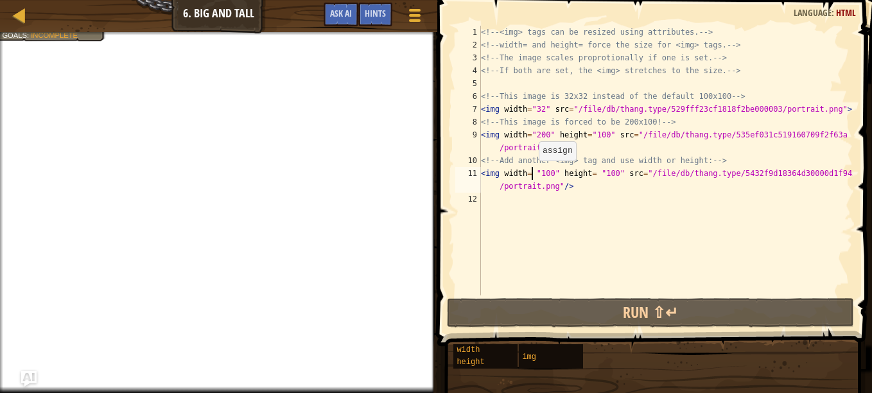
click at [532, 173] on div "<!-- <img> tags can be resized using attributes. --> <!-- width= and height= fo…" at bounding box center [666, 173] width 374 height 295
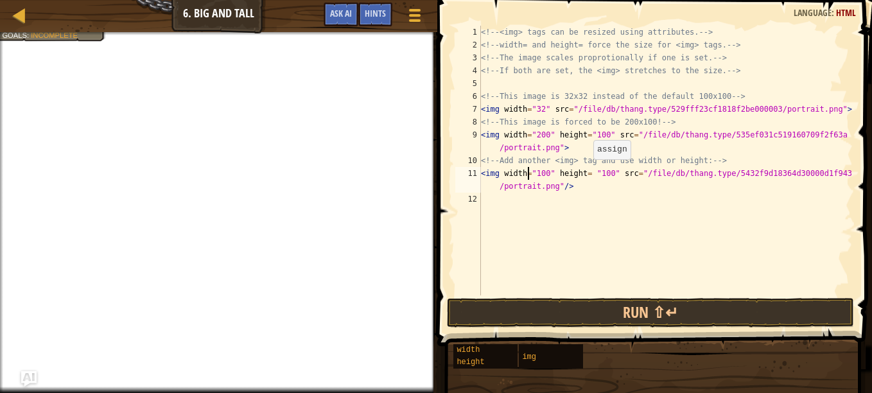
click at [586, 172] on div "<!-- <img> tags can be resized using attributes. --> <!-- width= and height= fo…" at bounding box center [666, 173] width 374 height 295
click at [608, 175] on div "<!-- <img> tags can be resized using attributes. --> <!-- width= and height= fo…" at bounding box center [666, 173] width 374 height 295
click at [546, 110] on div "<!-- <img> tags can be resized using attributes. --> <!-- width= and height= fo…" at bounding box center [666, 173] width 374 height 295
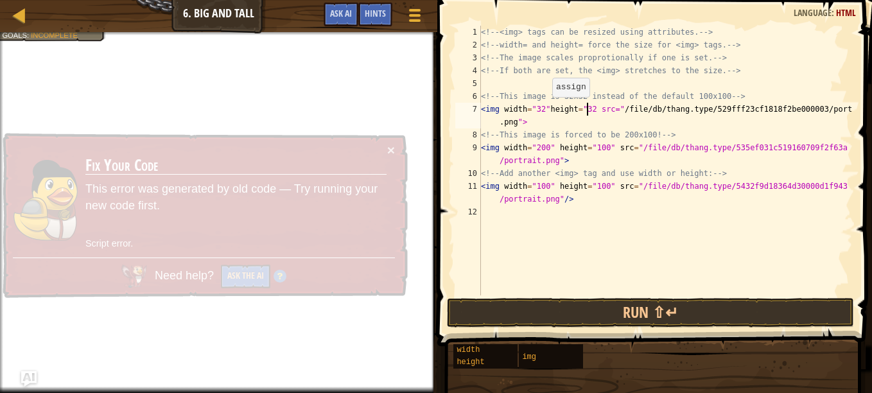
scroll to position [6, 9]
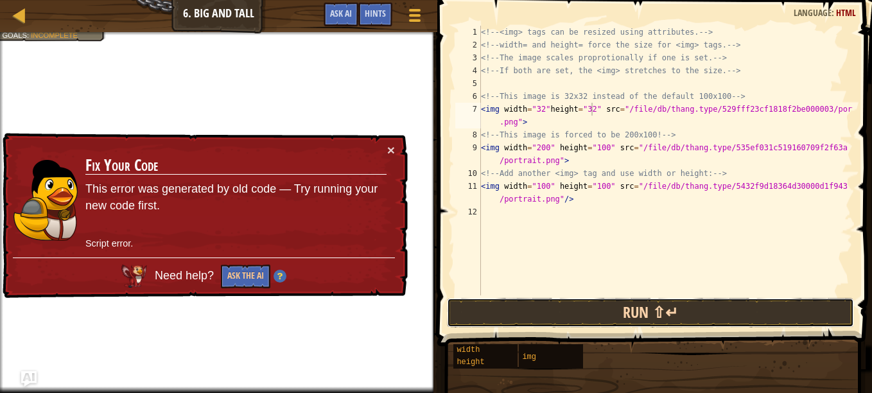
click at [625, 310] on button "Run ⇧↵" at bounding box center [650, 313] width 407 height 30
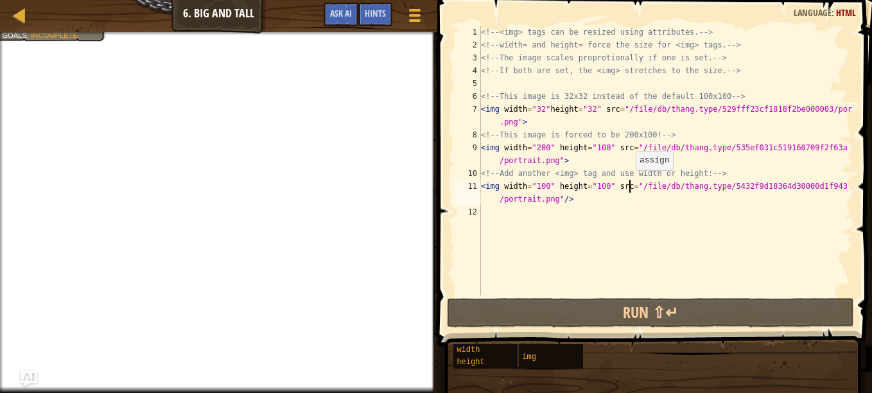
click at [629, 183] on div "<!-- <img> tags can be resized using attributes. --> <!-- width= and height= fo…" at bounding box center [666, 173] width 374 height 295
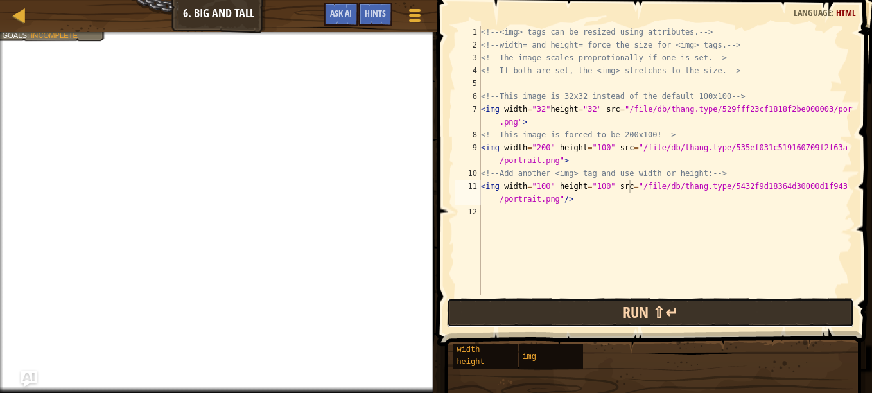
click at [668, 306] on button "Run ⇧↵" at bounding box center [650, 313] width 407 height 30
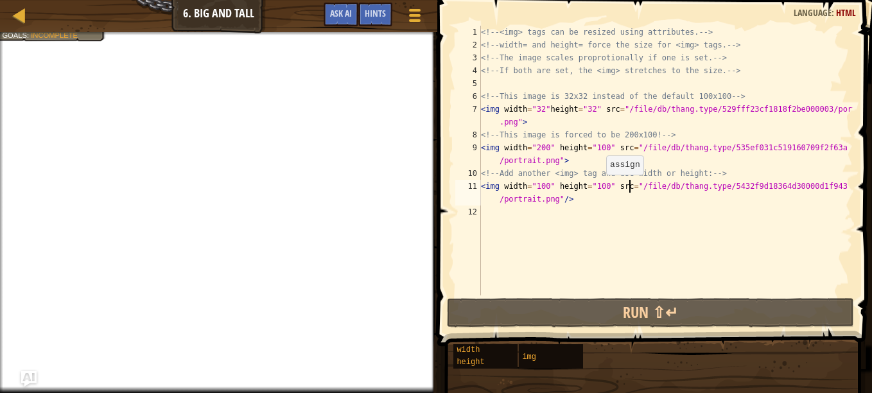
click at [600, 188] on div "<!-- <img> tags can be resized using attributes. --> <!-- width= and height= fo…" at bounding box center [666, 173] width 374 height 295
type textarea "<img width="100" height="10" src="/file/db/thang.type/5432f9d18364d30000d1f943/…"
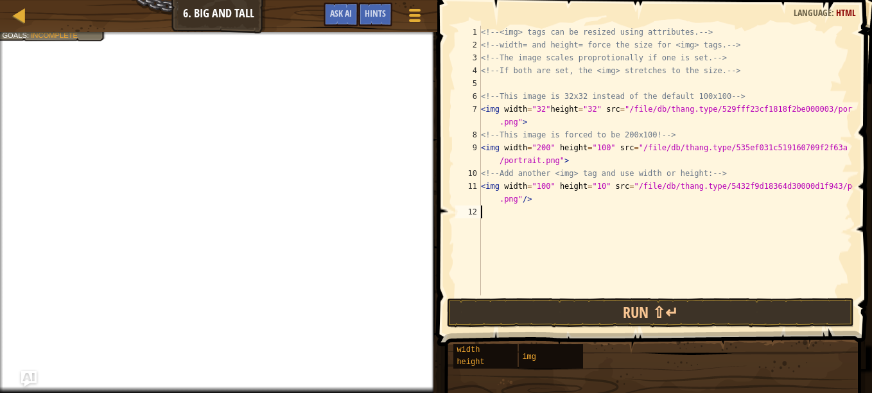
click at [602, 216] on div "<!-- <img> tags can be resized using attributes. --> <!-- width= and height= fo…" at bounding box center [666, 173] width 374 height 295
click at [594, 189] on div "<!-- <img> tags can be resized using attributes. --> <!-- width= and height= fo…" at bounding box center [666, 173] width 374 height 295
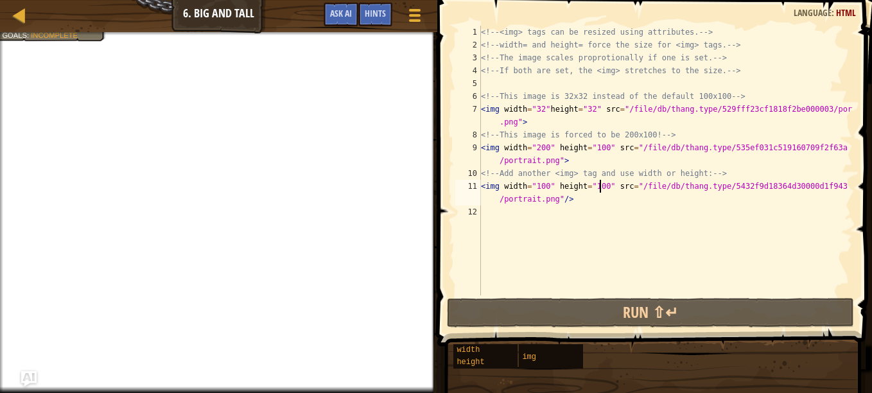
scroll to position [6, 10]
click at [540, 110] on div "<!-- <img> tags can be resized using attributes. --> <!-- width= and height= fo…" at bounding box center [666, 173] width 374 height 295
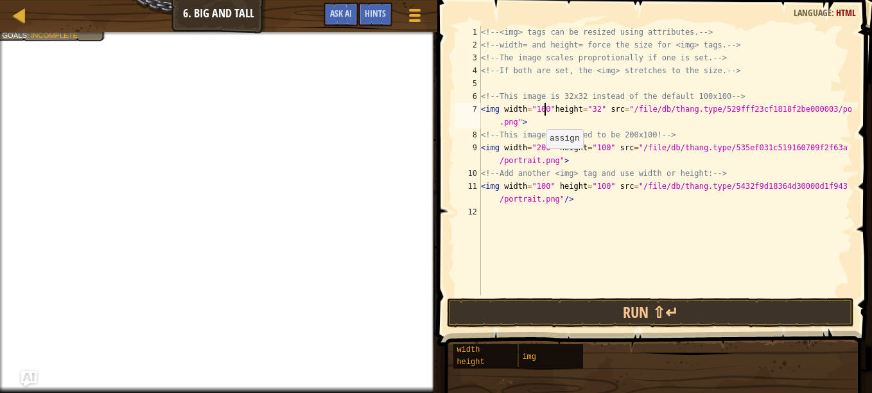
scroll to position [6, 5]
click at [591, 111] on div "<!-- <img> tags can be resized using attributes. --> <!-- width= and height= fo…" at bounding box center [666, 173] width 374 height 295
click at [544, 148] on div "<!-- <img> tags can be resized using attributes. --> <!-- width= and height= fo…" at bounding box center [666, 173] width 374 height 295
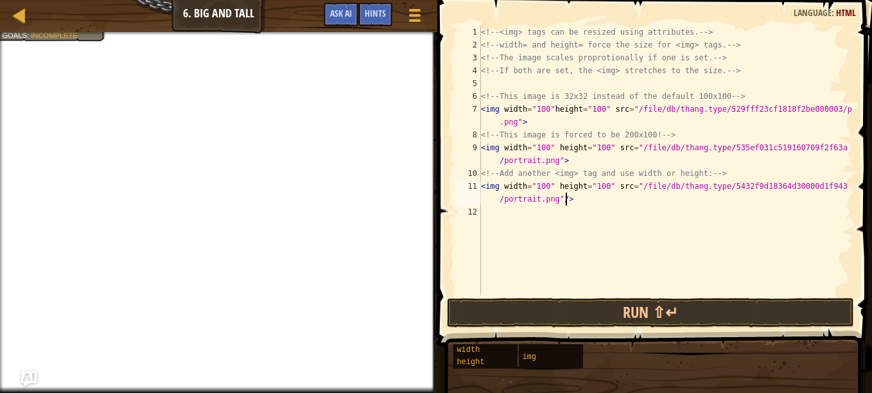
click at [586, 200] on div "<!-- <img> tags can be resized using attributes. --> <!-- width= and height= fo…" at bounding box center [666, 173] width 374 height 295
type textarea "<img width="100" height="100" src="/file/db/thang.type/5432f9d18364d30000d1f943…"
click at [408, 22] on div at bounding box center [414, 15] width 17 height 19
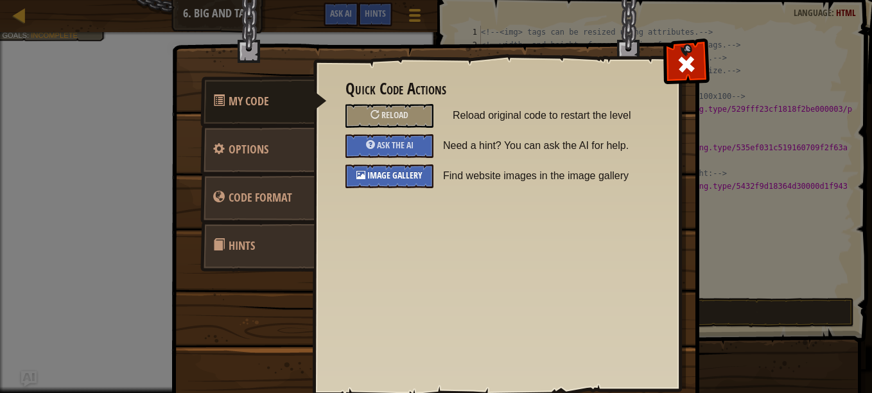
click at [403, 167] on div "Image Gallery" at bounding box center [390, 176] width 88 height 24
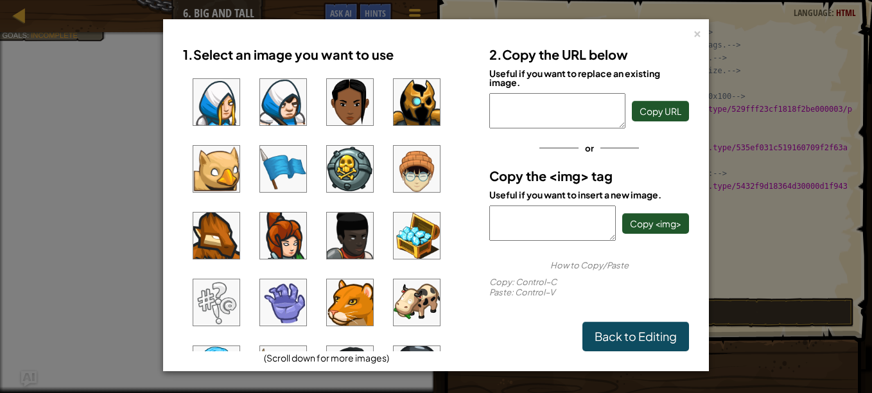
click at [285, 164] on img at bounding box center [283, 169] width 46 height 46
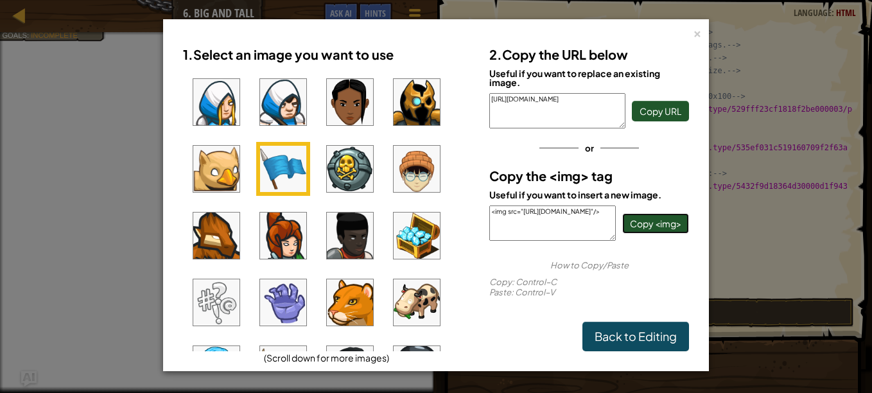
click at [642, 230] on button "Copy <img>" at bounding box center [655, 223] width 67 height 21
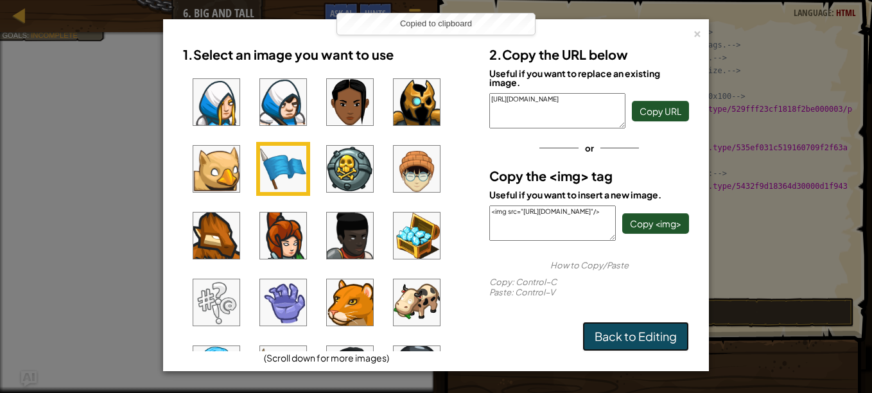
click at [615, 336] on link "Back to Editing" at bounding box center [636, 337] width 107 height 30
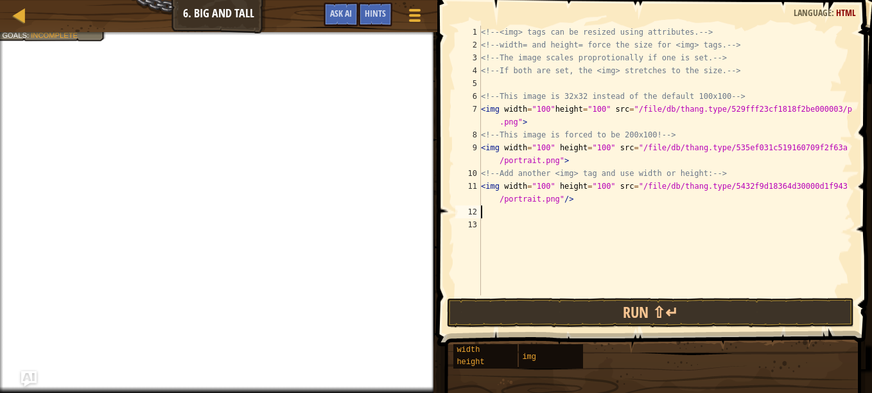
paste textarea "<img src="[URL][DOMAIN_NAME]"/>"
click at [500, 211] on div "<!-- <img> tags can be resized using attributes. --> <!-- width= and height= fo…" at bounding box center [666, 173] width 374 height 295
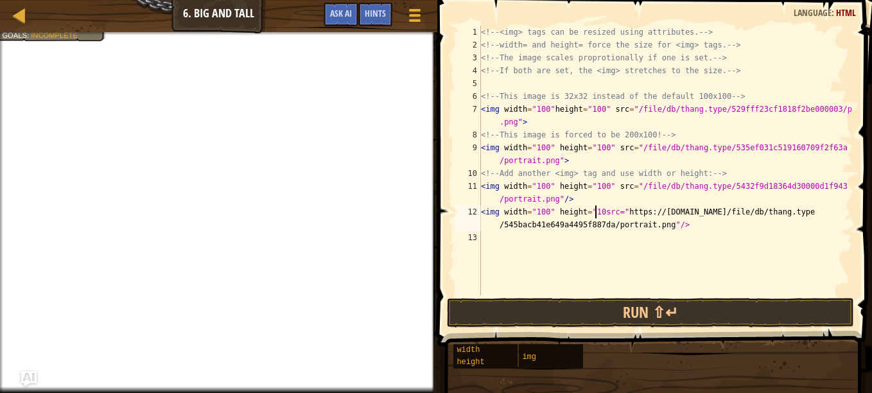
scroll to position [6, 10]
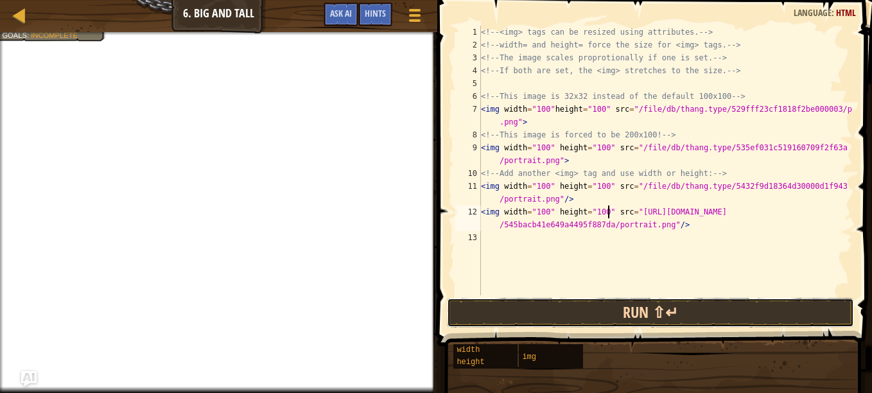
click at [613, 313] on button "Run ⇧↵" at bounding box center [650, 313] width 407 height 30
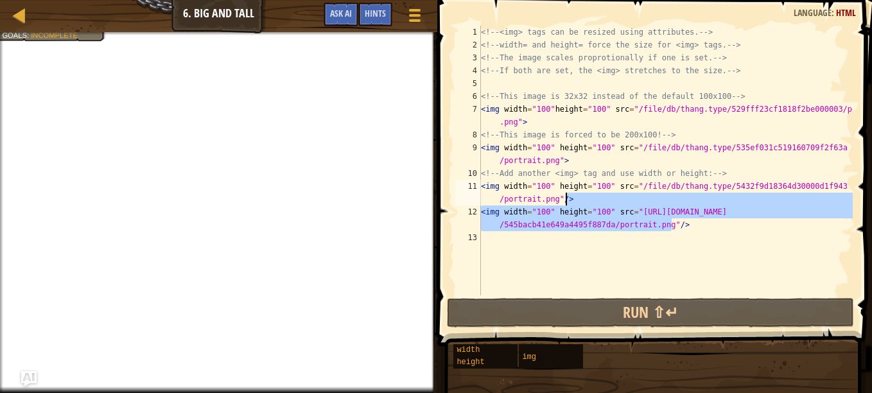
drag, startPoint x: 696, startPoint y: 230, endPoint x: 685, endPoint y: 238, distance: 14.3
click at [685, 238] on div "<!-- <img> tags can be resized using attributes. --> <!-- width= and height= fo…" at bounding box center [666, 173] width 374 height 295
type textarea "<img width="100" height="100" src="[URL][DOMAIN_NAME]"/>"
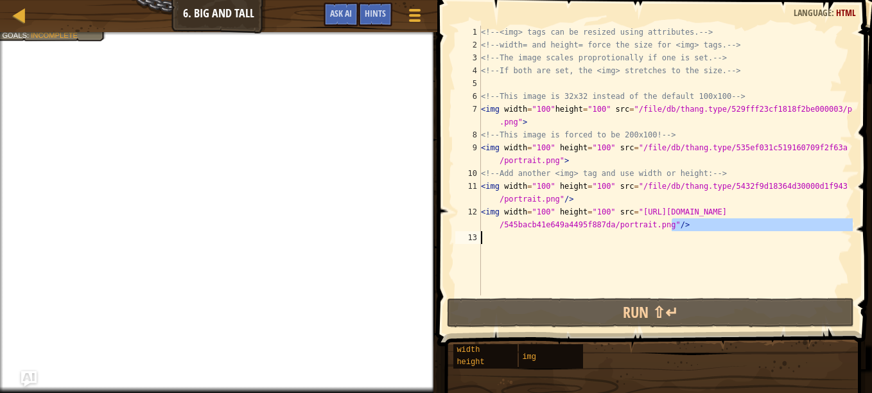
click at [685, 238] on div "<!-- <img> tags can be resized using attributes. --> <!-- width= and height= fo…" at bounding box center [666, 161] width 374 height 270
click at [685, 238] on div "<!-- <img> tags can be resized using attributes. --> <!-- width= and height= fo…" at bounding box center [666, 173] width 374 height 295
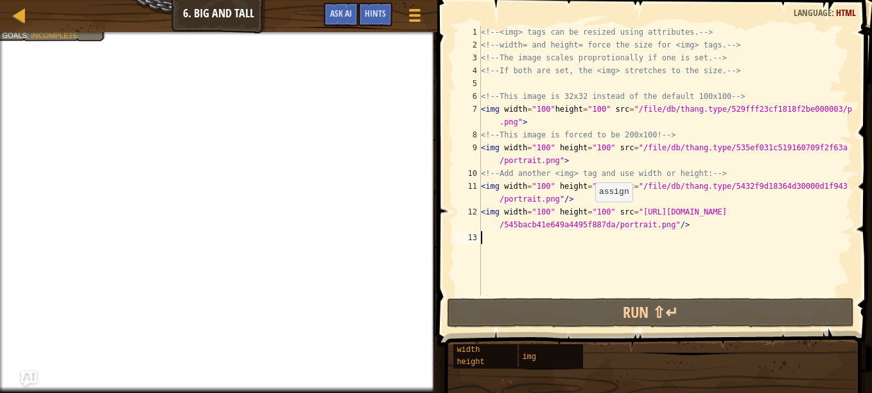
click at [589, 215] on div "<!-- <img> tags can be resized using attributes. --> <!-- width= and height= fo…" at bounding box center [666, 173] width 374 height 295
click at [591, 211] on div "<!-- <img> tags can be resized using attributes. --> <!-- width= and height= fo…" at bounding box center [666, 173] width 374 height 295
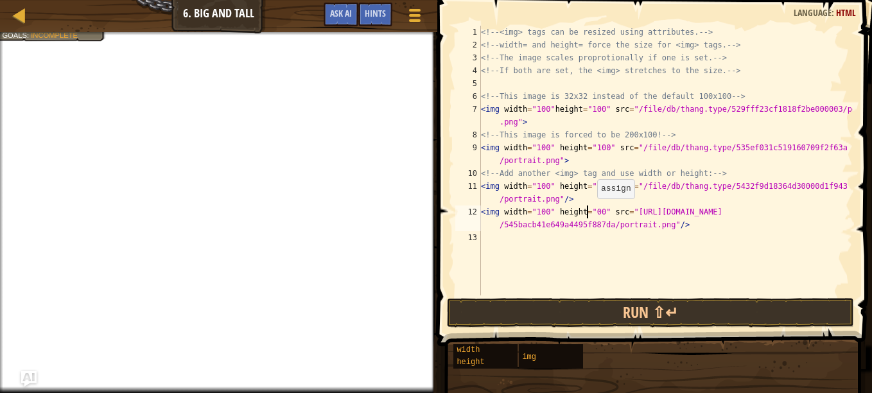
scroll to position [6, 9]
click at [535, 214] on div "<!-- <img> tags can be resized using attributes. --> <!-- width= and height= fo…" at bounding box center [666, 173] width 374 height 295
click at [592, 213] on div "<!-- <img> tags can be resized using attributes. --> <!-- width= and height= fo…" at bounding box center [666, 173] width 374 height 295
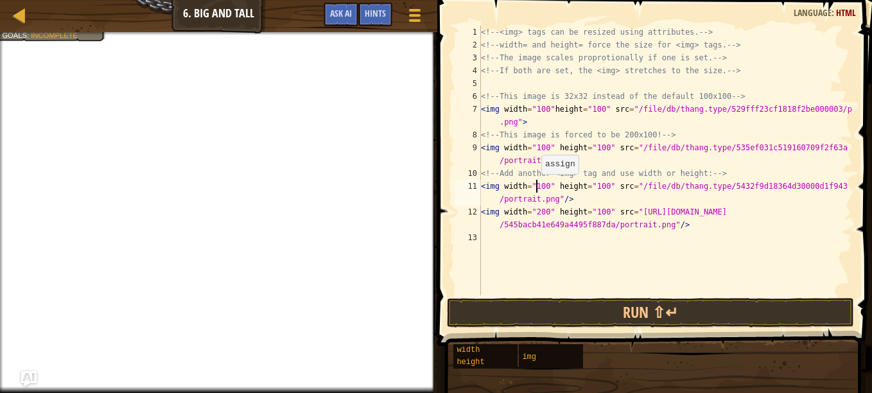
click at [535, 187] on div "<!-- <img> tags can be resized using attributes. --> <!-- width= and height= fo…" at bounding box center [666, 173] width 374 height 295
click at [536, 148] on div "<!-- <img> tags can be resized using attributes. --> <!-- width= and height= fo…" at bounding box center [666, 173] width 374 height 295
click at [536, 108] on div "<!-- <img> tags can be resized using attributes. --> <!-- width= and height= fo…" at bounding box center [666, 173] width 374 height 295
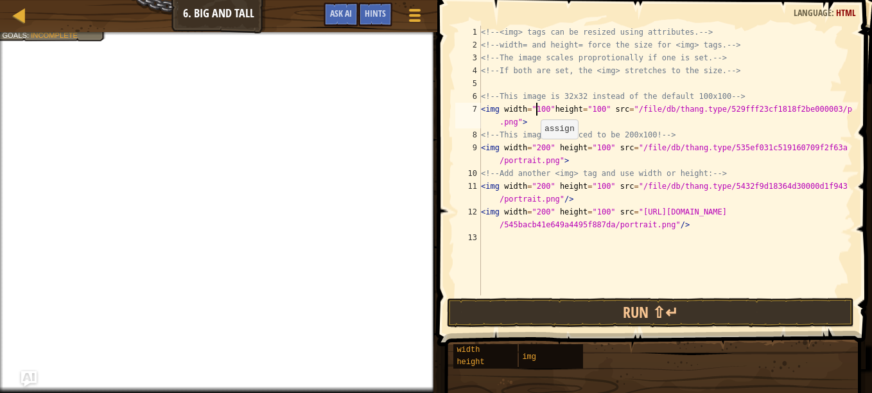
click at [534, 152] on div "<!-- <img> tags can be resized using attributes. --> <!-- width= and height= fo…" at bounding box center [666, 173] width 374 height 295
click at [534, 189] on div "<!-- <img> tags can be resized using attributes. --> <!-- width= and height= fo…" at bounding box center [666, 173] width 374 height 295
click at [534, 211] on div "<!-- <img> tags can be resized using attributes. --> <!-- width= and height= fo…" at bounding box center [666, 173] width 374 height 295
click at [538, 213] on div "<!-- <img> tags can be resized using attributes. --> <!-- width= and height= fo…" at bounding box center [666, 173] width 374 height 295
type textarea "<img width="100" height="100" src="[URL][DOMAIN_NAME]"/>"
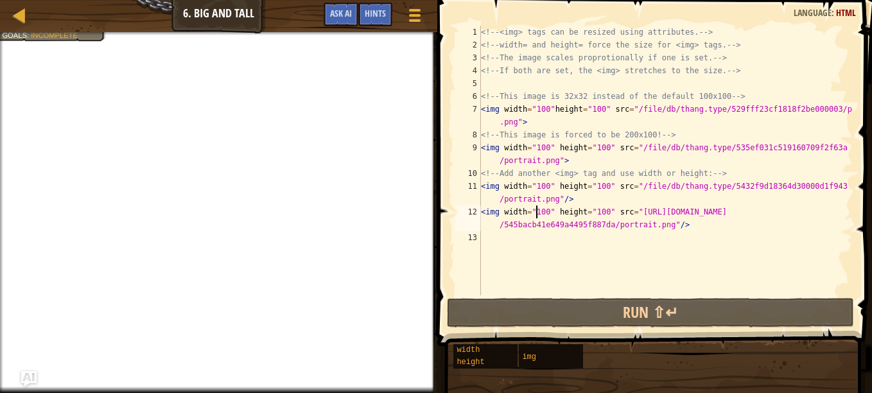
click at [699, 256] on div "<!-- <img> tags can be resized using attributes. --> <!-- width= and height= fo…" at bounding box center [666, 173] width 374 height 295
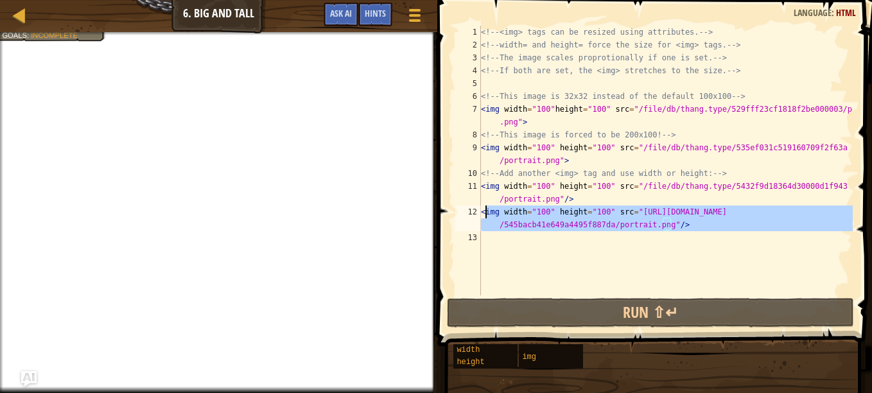
drag, startPoint x: 711, startPoint y: 236, endPoint x: 482, endPoint y: 212, distance: 230.0
click at [482, 212] on div "<!-- <img> tags can be resized using attributes. --> <!-- width= and height= fo…" at bounding box center [666, 173] width 374 height 295
type textarea "<img width="100" height="100" src="[URL][DOMAIN_NAME]"/>"
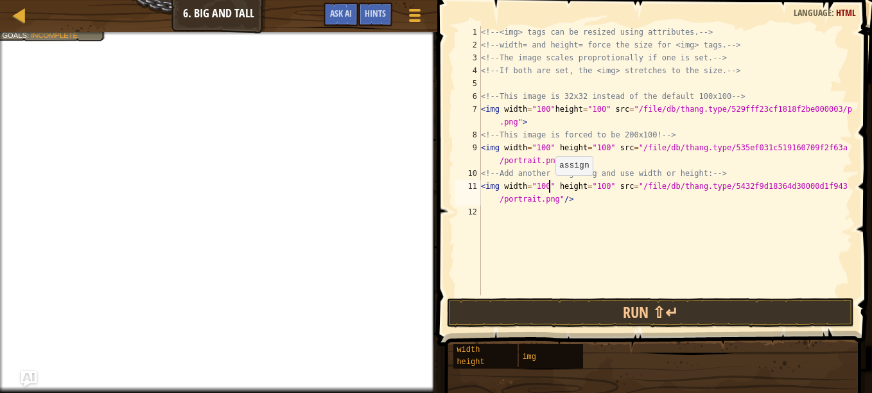
click at [549, 188] on div "<!-- <img> tags can be resized using attributes. --> <!-- width= and height= fo…" at bounding box center [666, 173] width 374 height 295
click at [566, 186] on div "<!-- <img> tags can be resized using attributes. --> <!-- width= and height= fo…" at bounding box center [666, 173] width 374 height 295
click at [497, 189] on div "<!-- <img> tags can be resized using attributes. --> <!-- width= and height= fo…" at bounding box center [666, 173] width 374 height 295
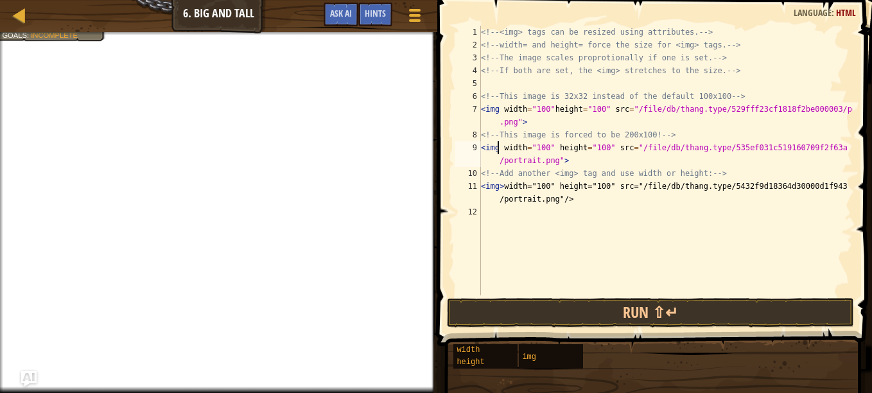
click at [498, 146] on div "<!-- <img> tags can be resized using attributes. --> <!-- width= and height= fo…" at bounding box center [666, 173] width 374 height 295
click at [504, 186] on div "<!-- <img> tags can be resized using attributes. --> <!-- width= and height= fo…" at bounding box center [666, 173] width 374 height 295
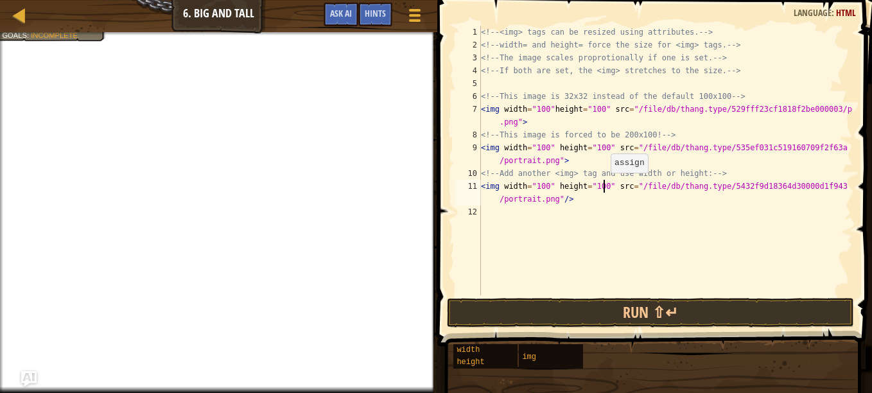
click at [604, 186] on div "<!-- <img> tags can be resized using attributes. --> <!-- width= and height= fo…" at bounding box center [666, 173] width 374 height 295
type textarea "<img width="100" src="/file/db/thang.type/5432f9d18364d30000d1f943/portrait.png…"
click at [620, 261] on div "<!-- <img> tags can be resized using attributes. --> <!-- width= and height= fo…" at bounding box center [666, 173] width 374 height 295
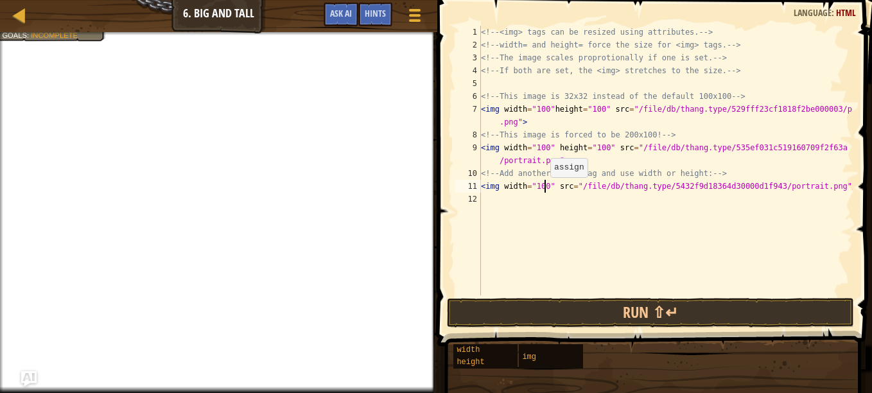
click at [544, 190] on div "<!-- <img> tags can be resized using attributes. --> <!-- width= and height= fo…" at bounding box center [666, 173] width 374 height 295
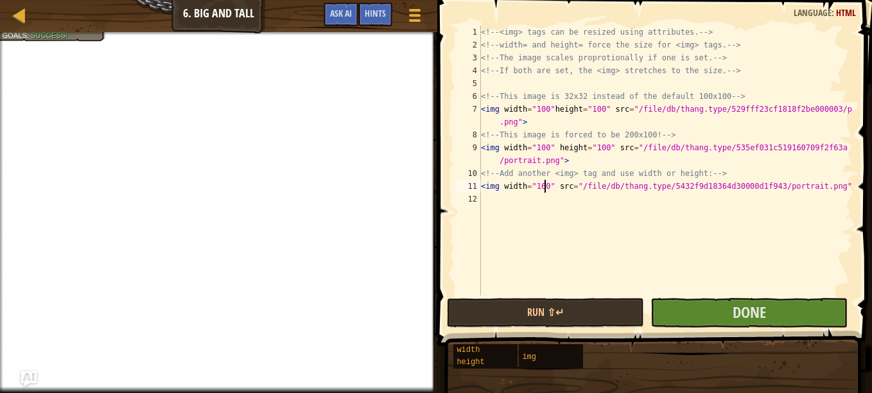
scroll to position [6, 5]
type textarea "<img width="160" src="/file/db/thang.type/5432f9d18364d30000d1f943/portrait.png…"
click at [695, 319] on button "Done" at bounding box center [749, 313] width 197 height 30
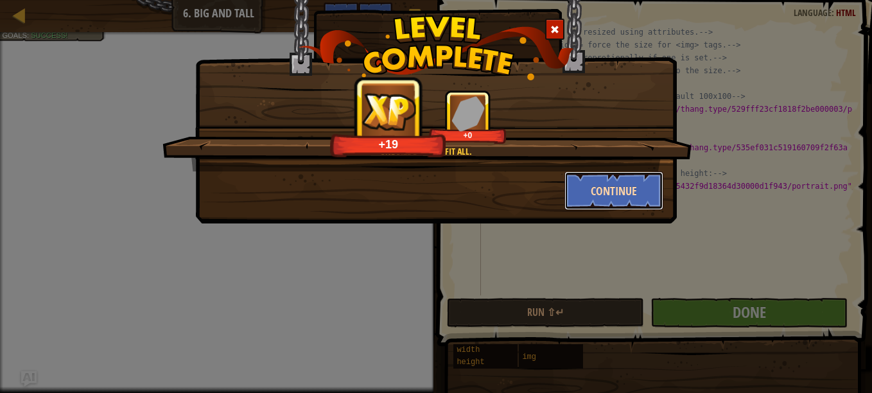
click at [631, 183] on button "Continue" at bounding box center [615, 190] width 100 height 39
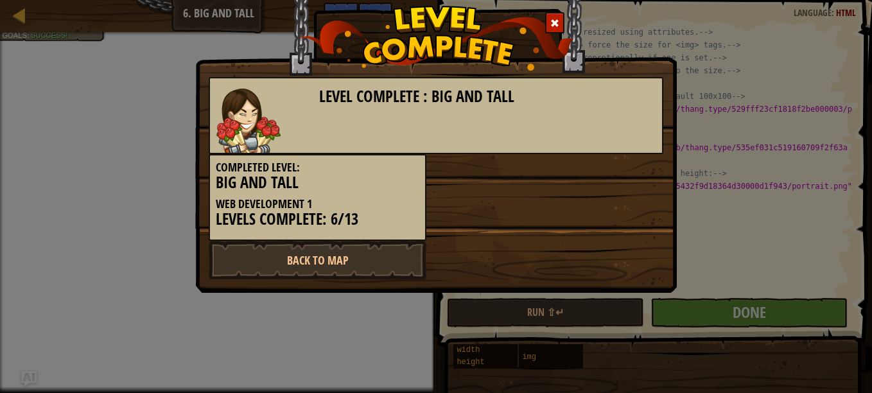
click at [631, 183] on div "Completed Level: Big and Tall Web Development 1 Levels Complete: 6/13" at bounding box center [436, 197] width 474 height 87
click at [362, 257] on link "Back to Map" at bounding box center [318, 260] width 218 height 39
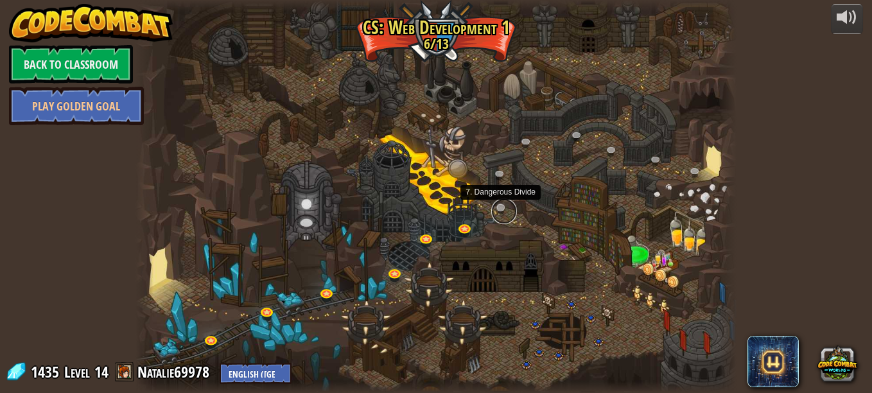
click at [498, 209] on link at bounding box center [504, 211] width 26 height 26
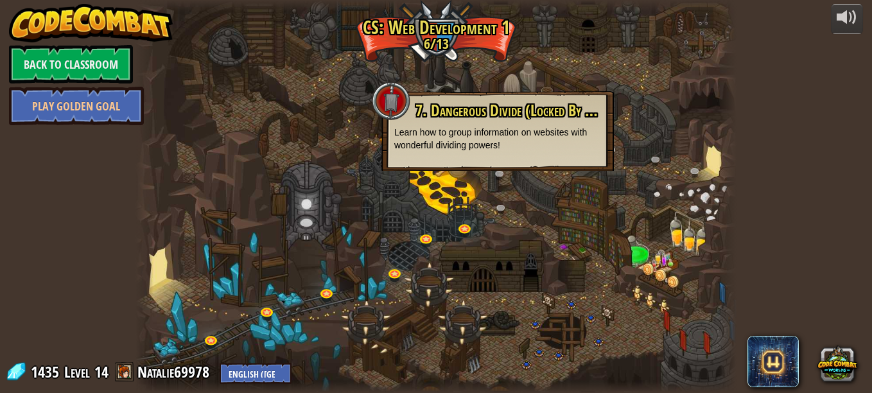
click at [577, 239] on div at bounding box center [436, 196] width 601 height 393
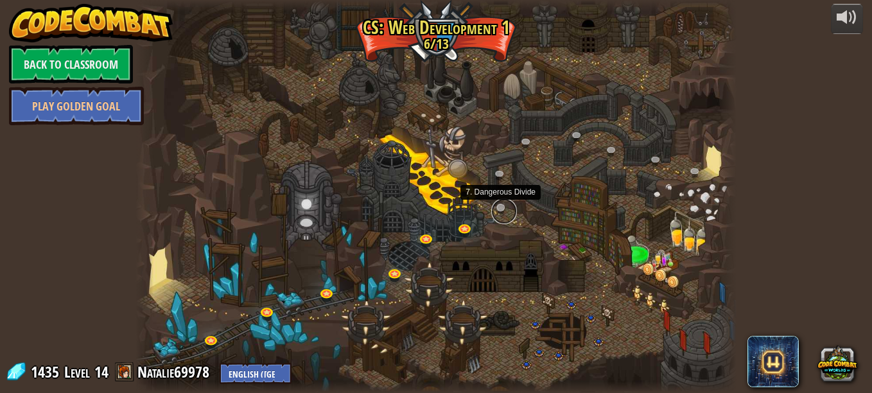
click at [500, 211] on link at bounding box center [504, 211] width 26 height 26
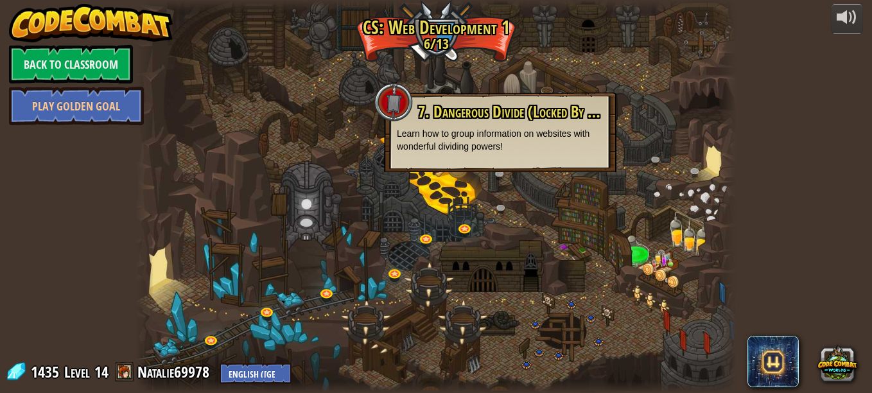
click at [549, 199] on div at bounding box center [436, 196] width 601 height 393
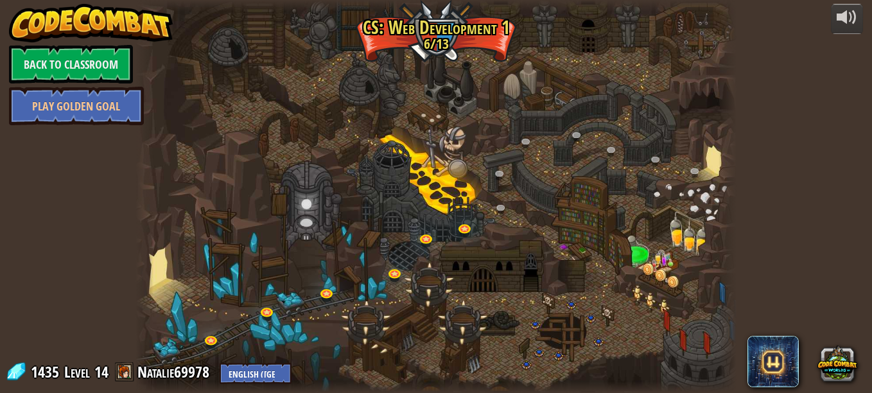
click at [370, 135] on div at bounding box center [436, 196] width 601 height 393
